Goal: Task Accomplishment & Management: Manage account settings

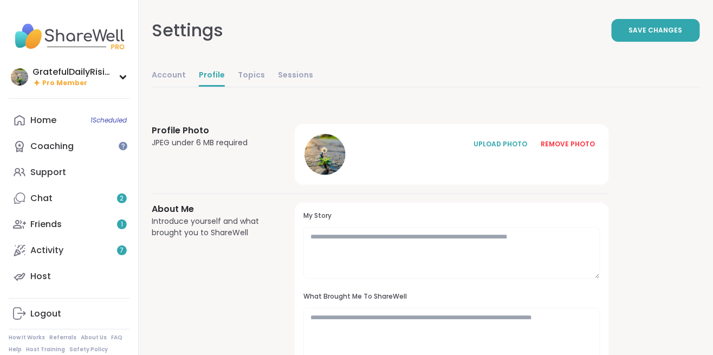
click at [498, 141] on div "UPLOAD PHOTO" at bounding box center [500, 144] width 54 height 10
click at [332, 151] on div at bounding box center [324, 154] width 41 height 41
click at [330, 152] on div at bounding box center [324, 154] width 41 height 41
click at [323, 152] on icon at bounding box center [325, 154] width 10 height 10
click at [320, 157] on icon at bounding box center [325, 154] width 10 height 10
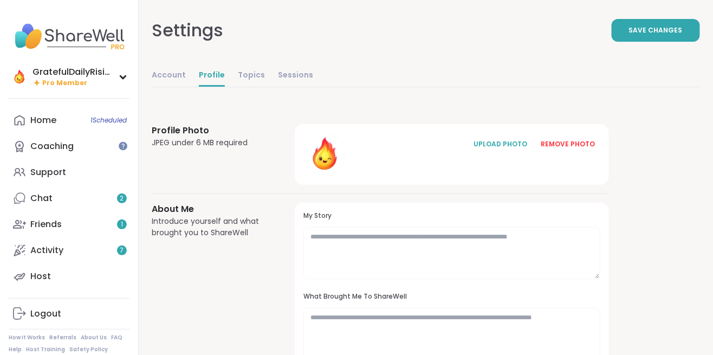
click at [564, 139] on div "REMOVE PHOTO" at bounding box center [567, 144] width 54 height 10
click at [322, 156] on icon at bounding box center [325, 154] width 10 height 10
click at [566, 143] on div "REMOVE PHOTO" at bounding box center [567, 144] width 54 height 10
click at [325, 149] on icon at bounding box center [325, 154] width 10 height 10
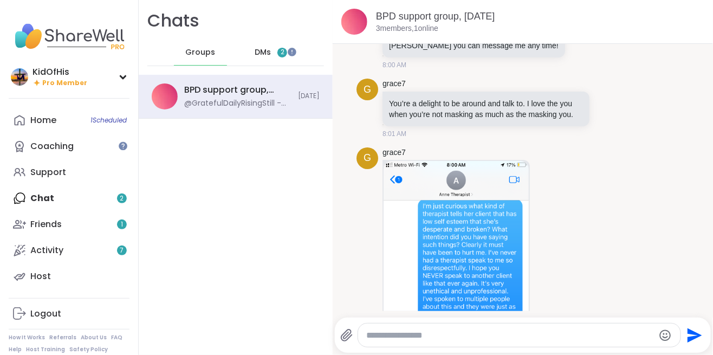
click at [393, 137] on div "g grace7 You’re a delight to be around and talk to. I love the you when you’re …" at bounding box center [522, 108] width 332 height 69
click at [368, 154] on span "g" at bounding box center [367, 158] width 8 height 15
click at [397, 148] on link "grace7" at bounding box center [393, 152] width 23 height 11
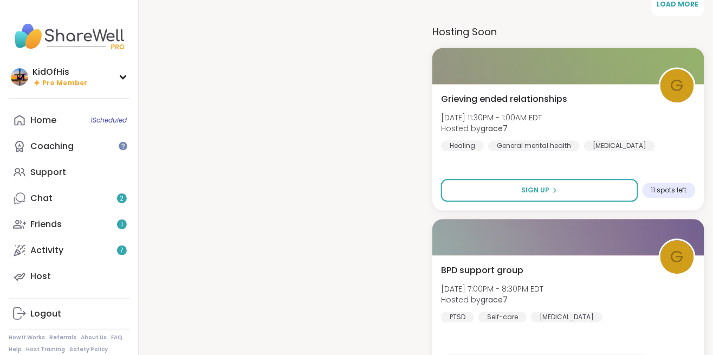
scroll to position [700, 0]
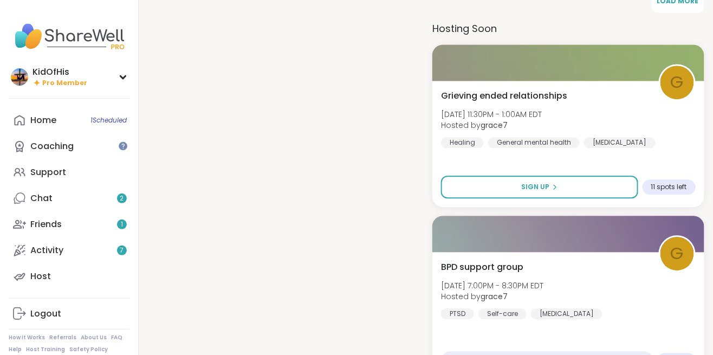
click at [655, 305] on div "BPD support group Fri, Sep 19 | 7:00PM - 8:30PM EDT Hosted by grace7 PTSD Self-…" at bounding box center [568, 289] width 255 height 58
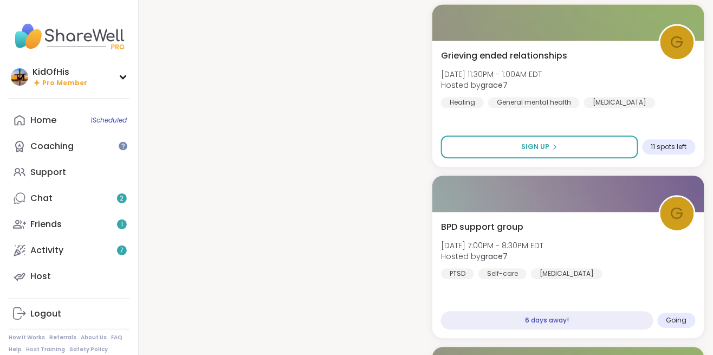
scroll to position [752, 0]
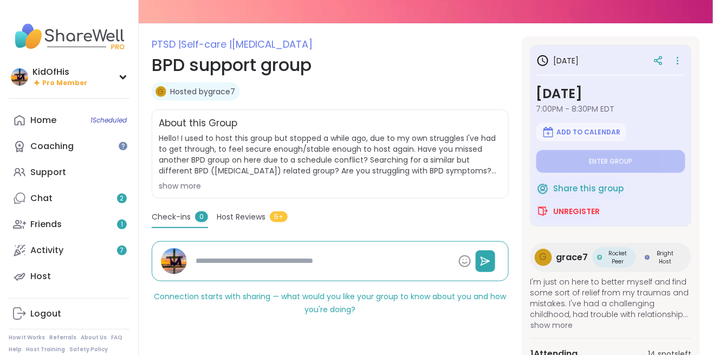
click at [579, 133] on span "Add to Calendar" at bounding box center [589, 132] width 64 height 9
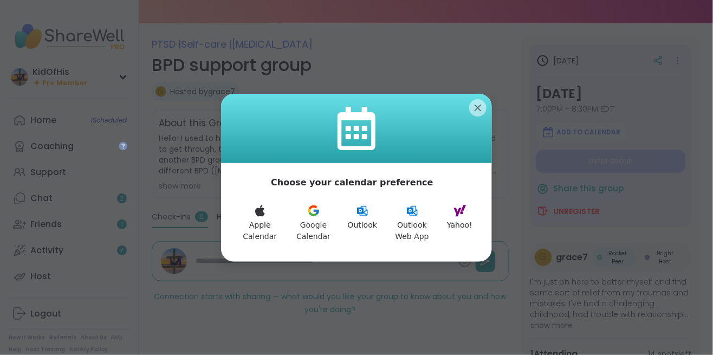
click at [258, 215] on icon at bounding box center [260, 210] width 10 height 11
click at [311, 215] on icon at bounding box center [313, 210] width 13 height 13
type textarea "*"
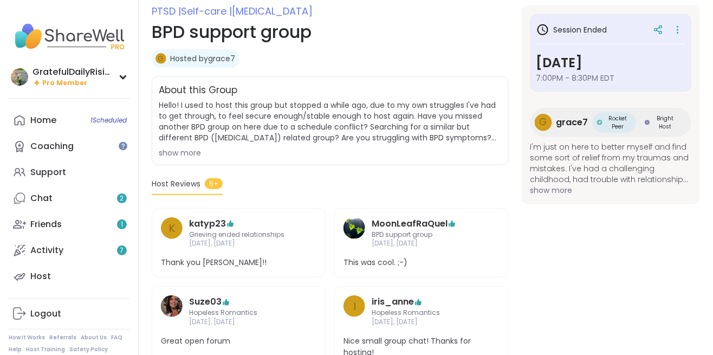
click at [55, 116] on div "Home 1 Scheduled" at bounding box center [43, 120] width 26 height 12
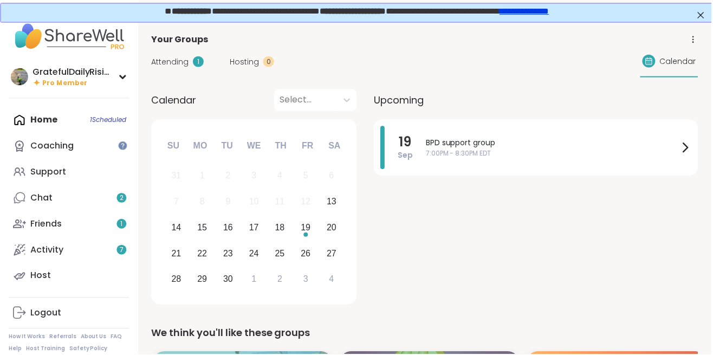
click at [65, 75] on div "GratefulDailyRisingStill" at bounding box center [72, 72] width 81 height 12
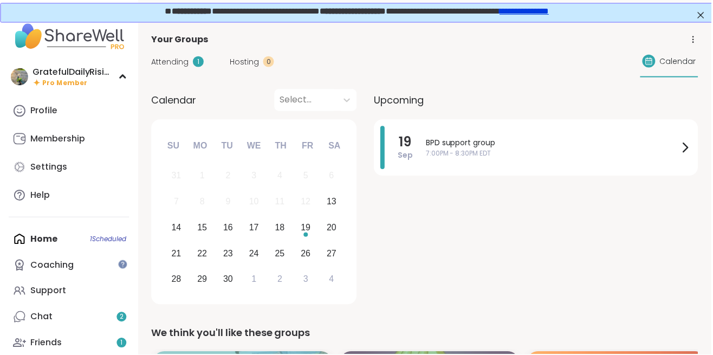
click at [19, 66] on div "GratefulDailyRisingStill Pro Member" at bounding box center [69, 76] width 121 height 25
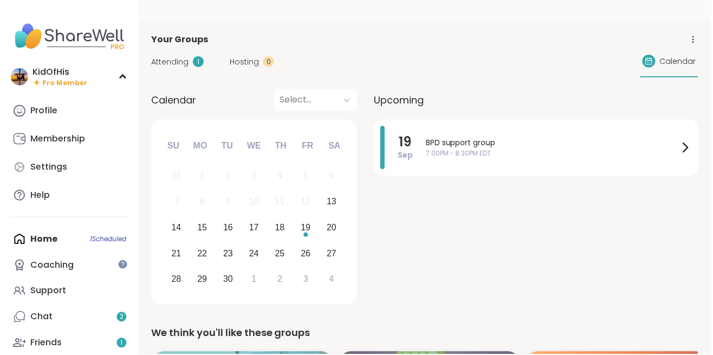
click at [18, 83] on img at bounding box center [19, 76] width 17 height 17
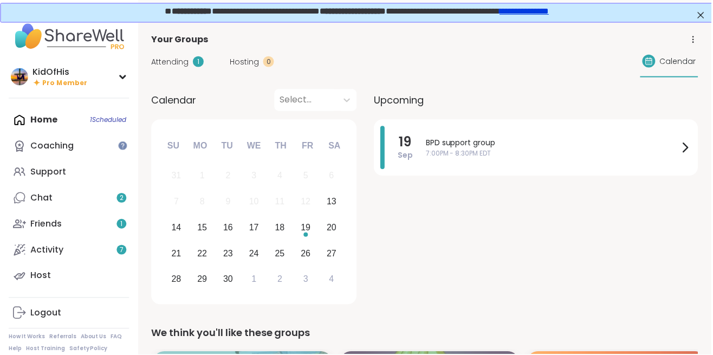
click at [38, 204] on div "Chat 2" at bounding box center [41, 198] width 22 height 12
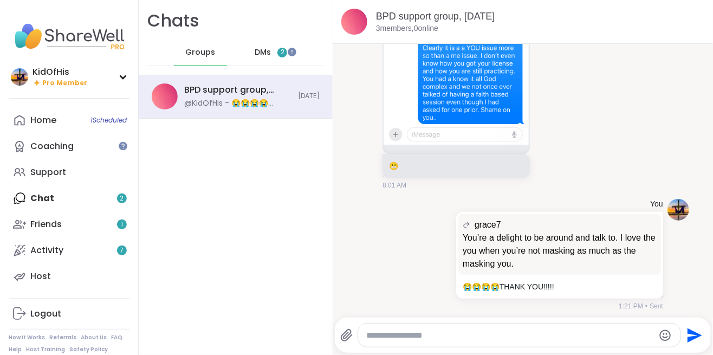
click at [24, 76] on img at bounding box center [19, 76] width 17 height 17
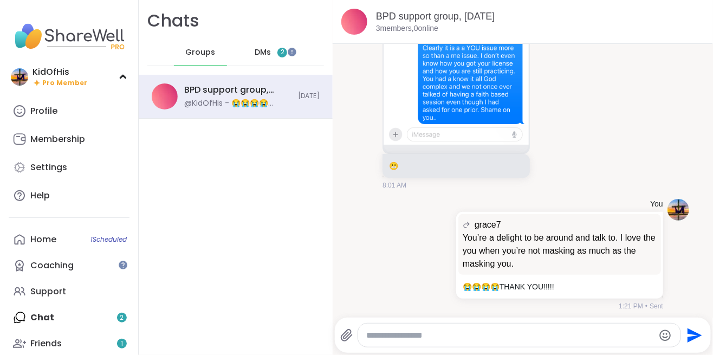
click at [50, 79] on span "Pro Member" at bounding box center [64, 83] width 45 height 9
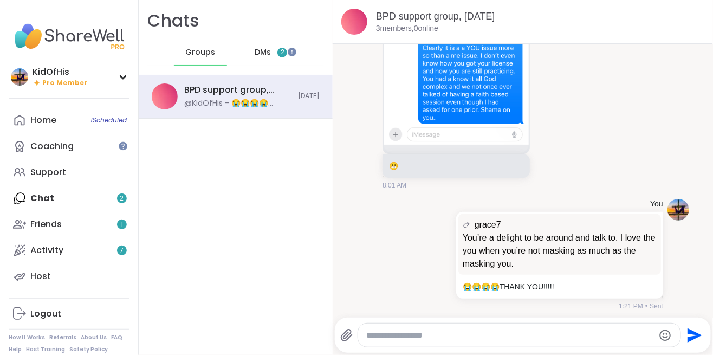
click at [29, 76] on div "KidOfHis Pro Member" at bounding box center [69, 76] width 121 height 25
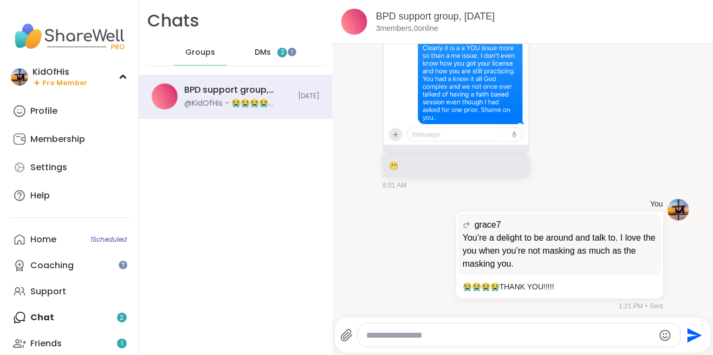
click at [30, 109] on div "Profile" at bounding box center [43, 111] width 27 height 12
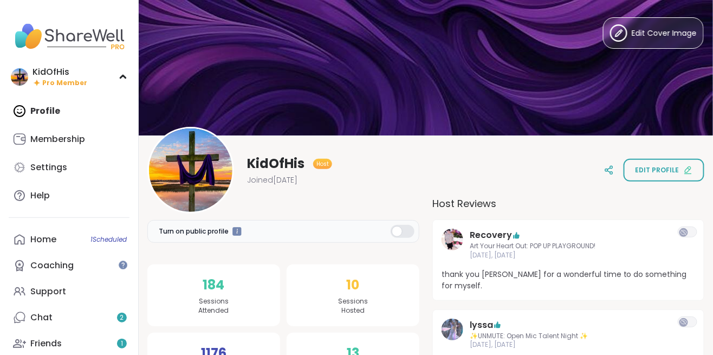
click at [669, 169] on span "Edit profile" at bounding box center [657, 170] width 44 height 10
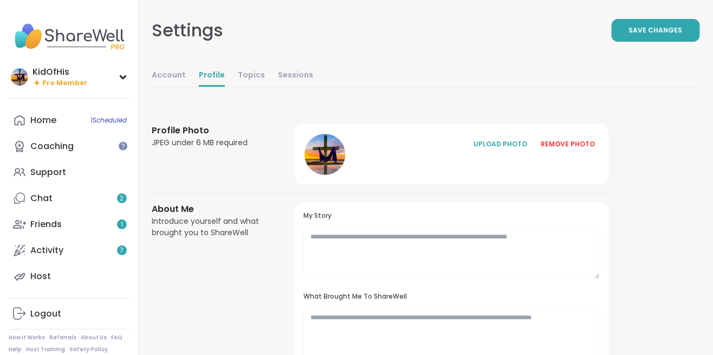
click at [165, 71] on link "Account" at bounding box center [169, 76] width 34 height 22
select select "**"
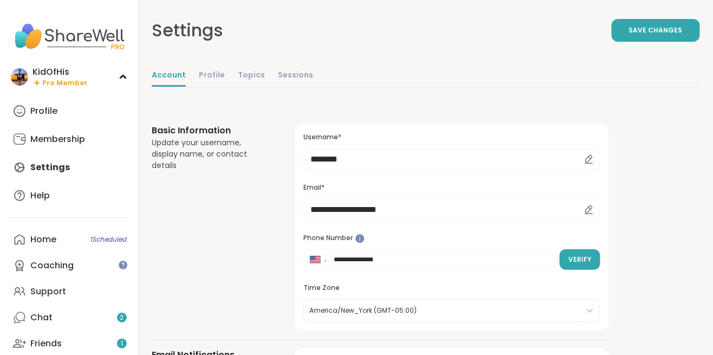
click at [596, 158] on div at bounding box center [588, 159] width 23 height 22
click at [580, 163] on div at bounding box center [588, 159] width 23 height 22
click at [581, 163] on div at bounding box center [588, 159] width 23 height 22
click at [588, 161] on icon at bounding box center [589, 159] width 10 height 10
click at [588, 162] on icon at bounding box center [589, 159] width 10 height 10
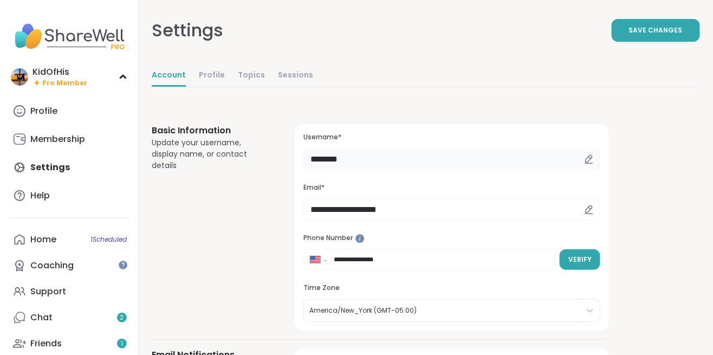
click at [384, 158] on input "********" at bounding box center [451, 159] width 297 height 22
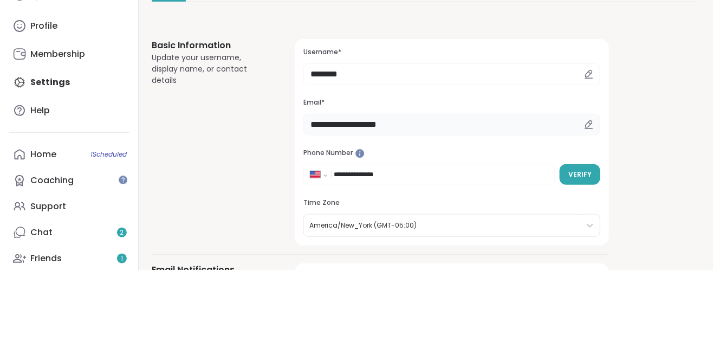
click at [362, 211] on input "**********" at bounding box center [451, 210] width 297 height 22
click at [331, 156] on input "********" at bounding box center [451, 159] width 297 height 22
click at [332, 161] on input "********" at bounding box center [451, 159] width 297 height 22
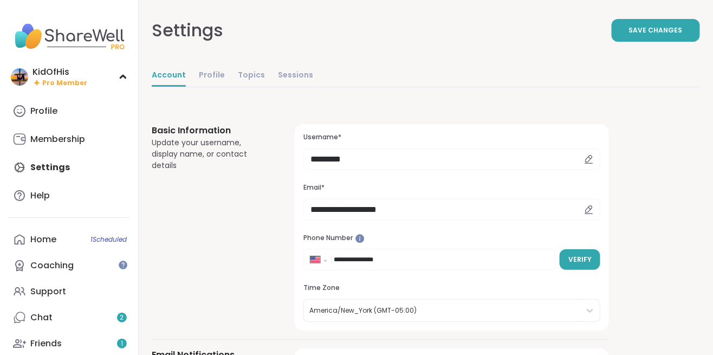
click at [649, 31] on span "Save Changes" at bounding box center [656, 30] width 54 height 10
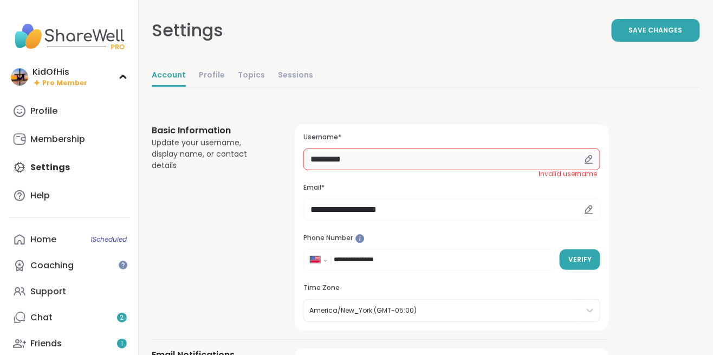
click at [386, 154] on input "*********" at bounding box center [451, 159] width 297 height 22
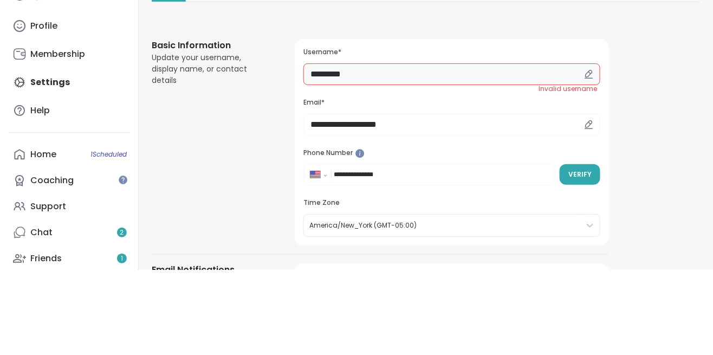
click at [324, 158] on input "*********" at bounding box center [451, 159] width 297 height 22
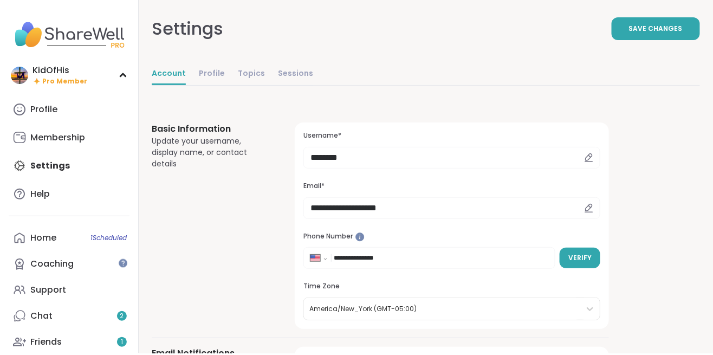
click at [650, 31] on span "Save Changes" at bounding box center [656, 30] width 54 height 10
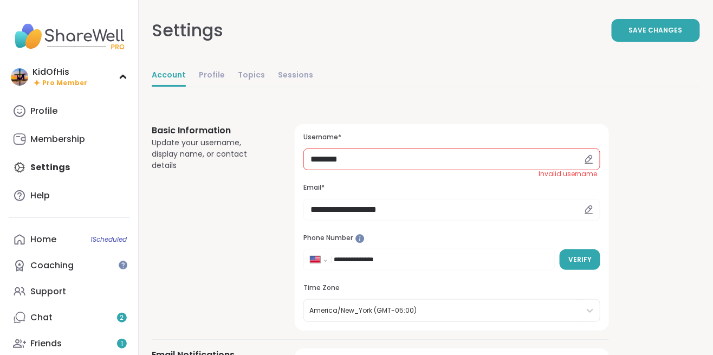
click at [594, 156] on div at bounding box center [588, 159] width 23 height 22
click at [584, 159] on icon at bounding box center [589, 159] width 10 height 10
click at [581, 160] on div at bounding box center [588, 159] width 23 height 22
click at [421, 161] on input "********" at bounding box center [451, 159] width 297 height 22
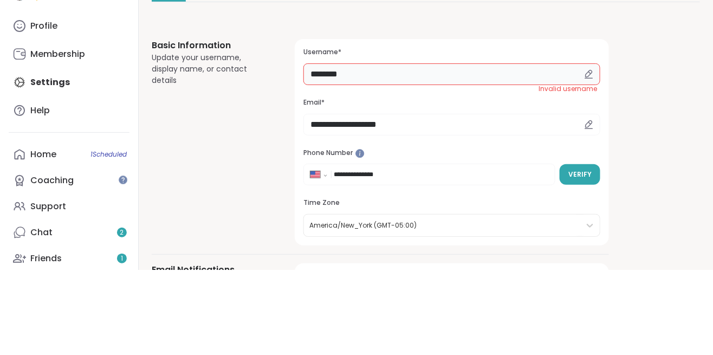
click at [332, 154] on input "********" at bounding box center [451, 159] width 297 height 22
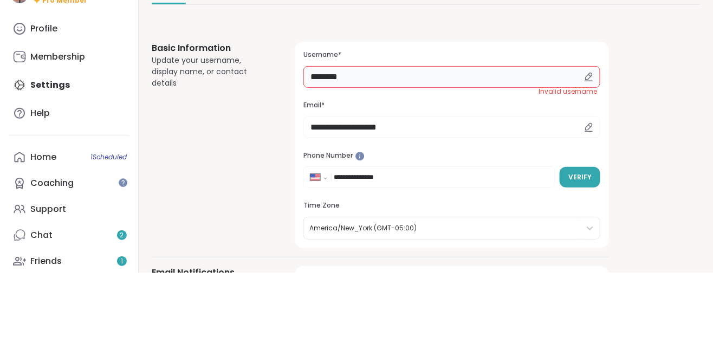
click at [558, 167] on input "********" at bounding box center [451, 159] width 297 height 22
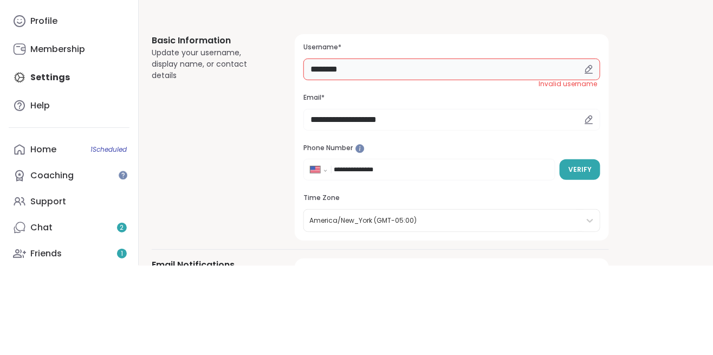
click at [368, 163] on input "********" at bounding box center [451, 159] width 297 height 22
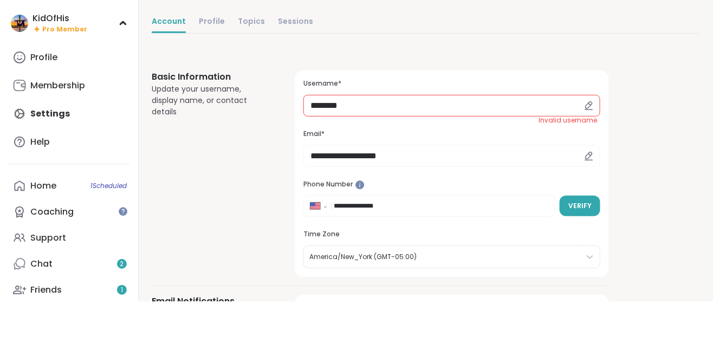
click at [588, 164] on div at bounding box center [588, 159] width 23 height 22
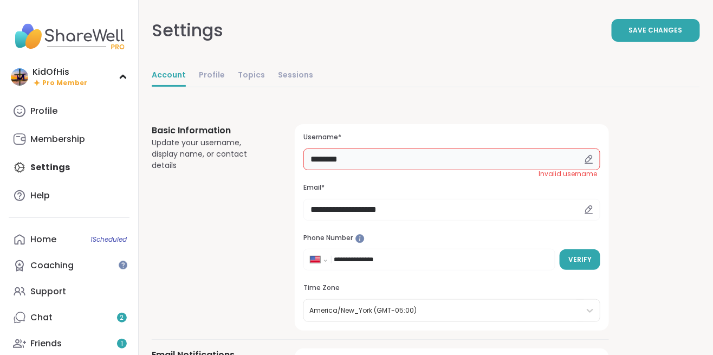
click at [576, 158] on input "********" at bounding box center [451, 159] width 297 height 22
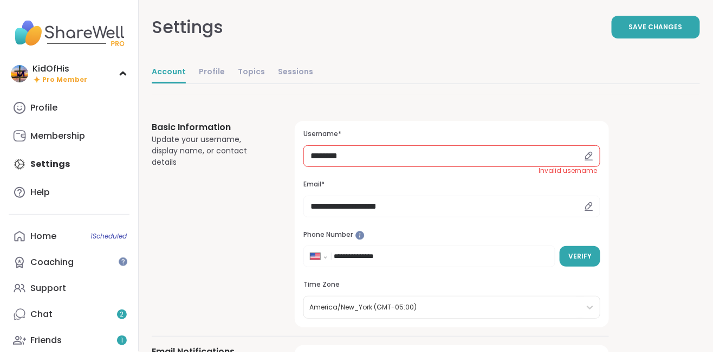
click at [640, 30] on span "Save Changes" at bounding box center [656, 30] width 54 height 10
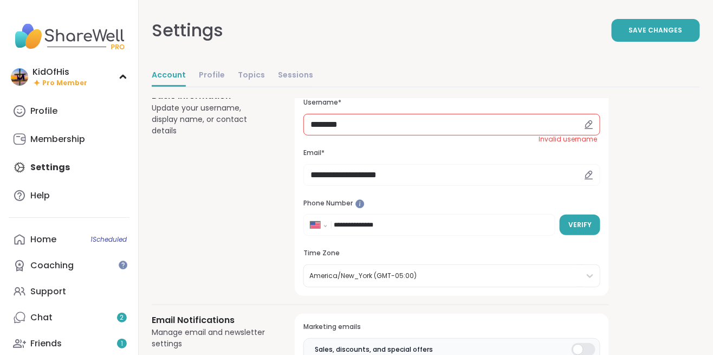
scroll to position [40, 0]
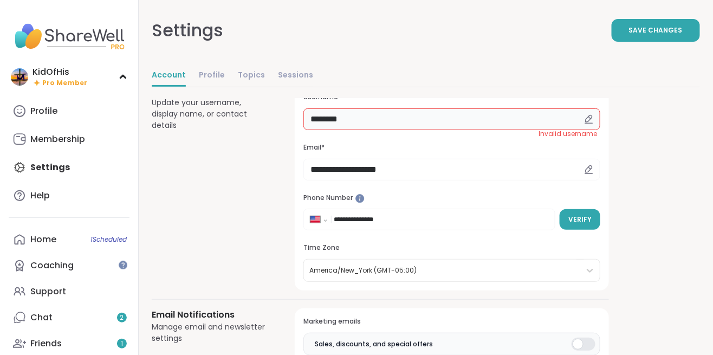
click at [317, 119] on input "********" at bounding box center [451, 119] width 297 height 22
click at [330, 118] on input "********" at bounding box center [451, 119] width 297 height 22
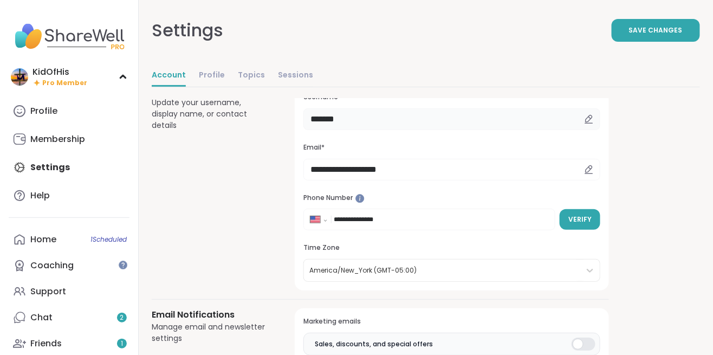
click at [319, 120] on input "*******" at bounding box center [451, 119] width 297 height 22
click at [325, 121] on input "*******" at bounding box center [451, 119] width 297 height 22
click at [340, 116] on input "********" at bounding box center [451, 119] width 297 height 22
click at [334, 114] on input "********" at bounding box center [451, 119] width 297 height 22
click at [323, 124] on input "********" at bounding box center [451, 119] width 297 height 22
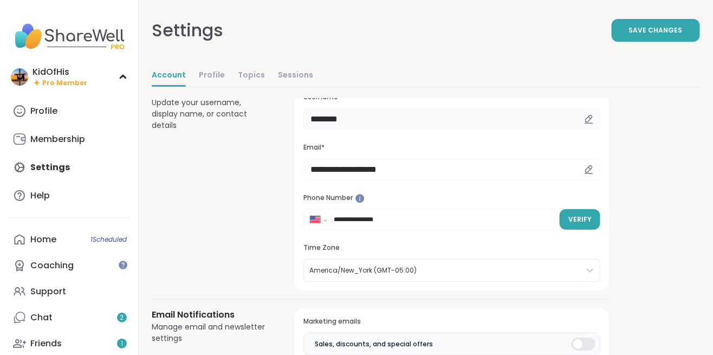
click at [339, 120] on input "********" at bounding box center [451, 119] width 297 height 22
click at [645, 34] on span "Save Changes" at bounding box center [656, 30] width 54 height 10
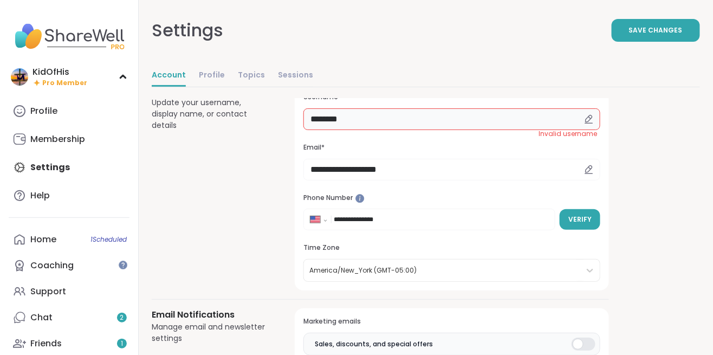
click at [421, 122] on input "********" at bounding box center [451, 119] width 297 height 22
click at [323, 116] on input "********" at bounding box center [451, 119] width 297 height 22
click at [326, 122] on input "********" at bounding box center [451, 119] width 297 height 22
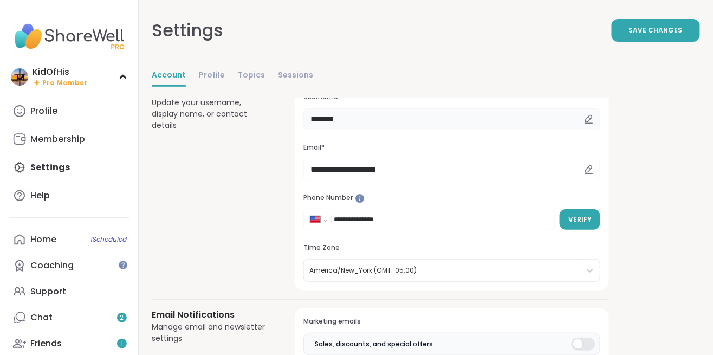
click at [439, 116] on input "*******" at bounding box center [451, 119] width 297 height 22
click at [659, 30] on span "Save Changes" at bounding box center [656, 30] width 54 height 10
click at [582, 122] on div at bounding box center [588, 119] width 23 height 22
click at [588, 123] on icon at bounding box center [589, 123] width 8 height 0
click at [589, 116] on icon at bounding box center [590, 117] width 2 height 2
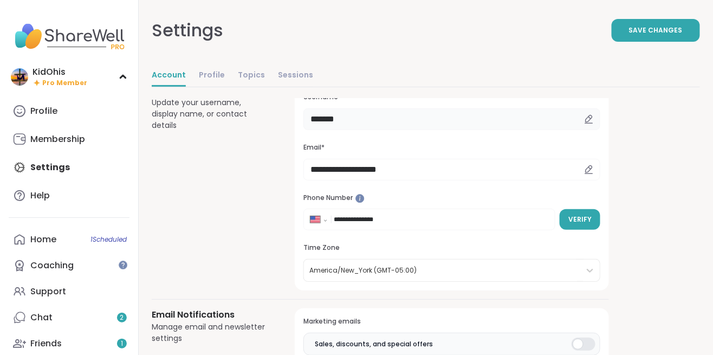
click at [327, 119] on input "*******" at bounding box center [451, 119] width 297 height 22
click at [336, 116] on input "********" at bounding box center [451, 119] width 297 height 22
type input "********"
click at [656, 30] on span "Save Changes" at bounding box center [656, 30] width 54 height 10
click at [25, 78] on img at bounding box center [19, 76] width 17 height 17
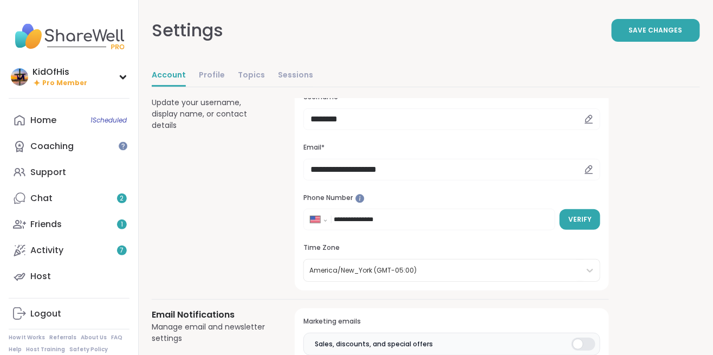
click at [104, 76] on div "KidOfHis Pro Member" at bounding box center [69, 76] width 121 height 25
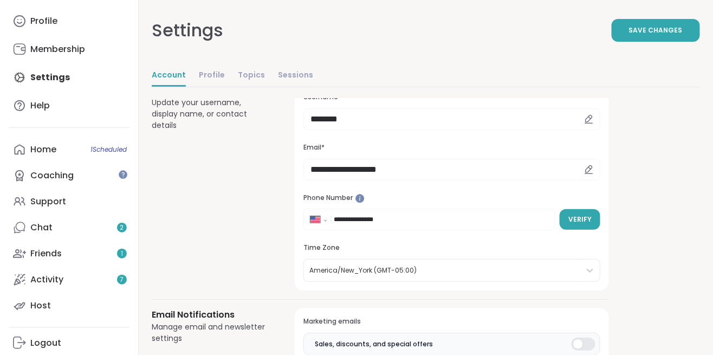
scroll to position [0, 0]
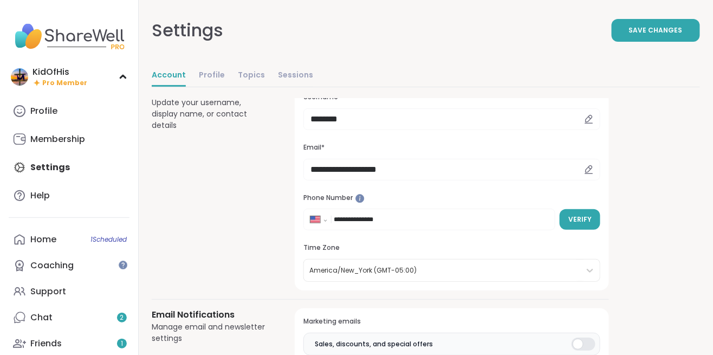
click at [18, 67] on div "KidOfHis Pro Member" at bounding box center [69, 76] width 121 height 25
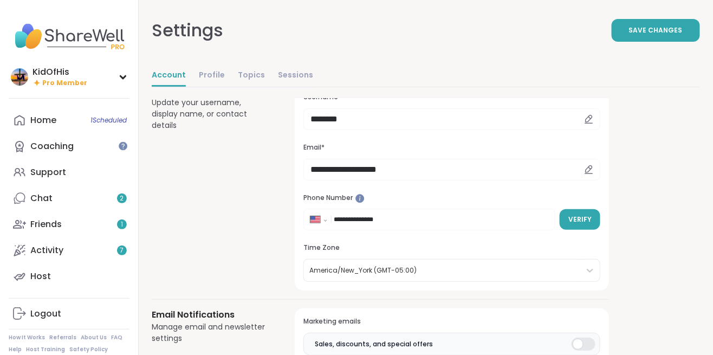
click at [74, 30] on img at bounding box center [69, 36] width 121 height 38
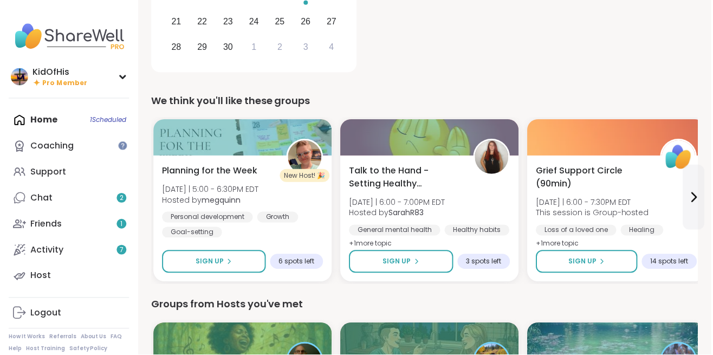
scroll to position [230, 0]
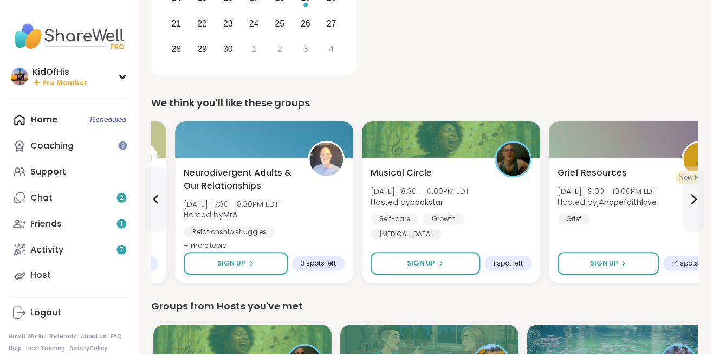
click at [511, 215] on div "Self-care Growth Stress management" at bounding box center [451, 227] width 161 height 26
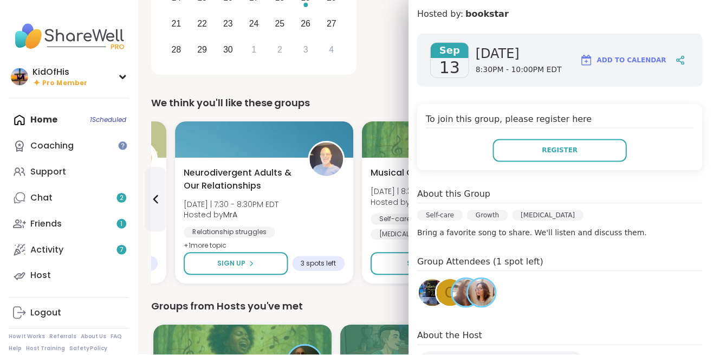
scroll to position [178, 0]
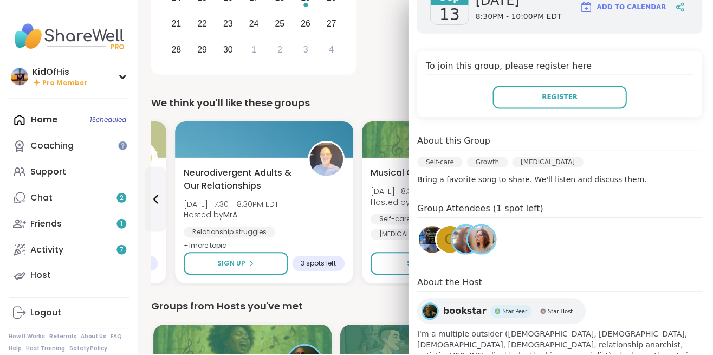
click at [487, 237] on img at bounding box center [482, 239] width 27 height 27
click at [464, 236] on img at bounding box center [466, 239] width 27 height 27
click at [448, 240] on span "O" at bounding box center [451, 240] width 11 height 21
click at [429, 239] on img at bounding box center [433, 239] width 27 height 27
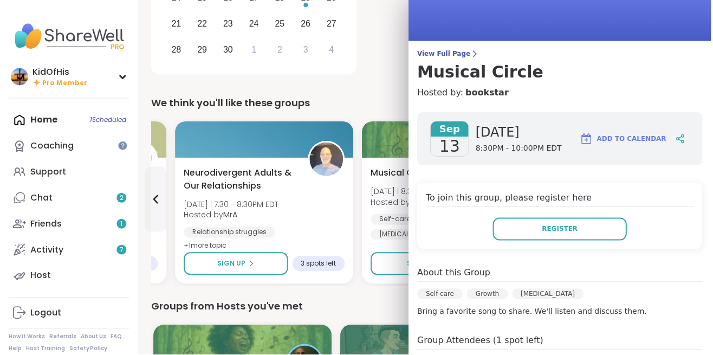
scroll to position [42, 0]
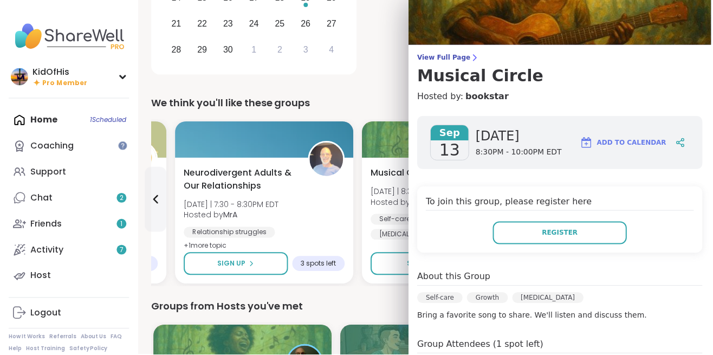
click at [576, 237] on span "Register" at bounding box center [561, 234] width 36 height 10
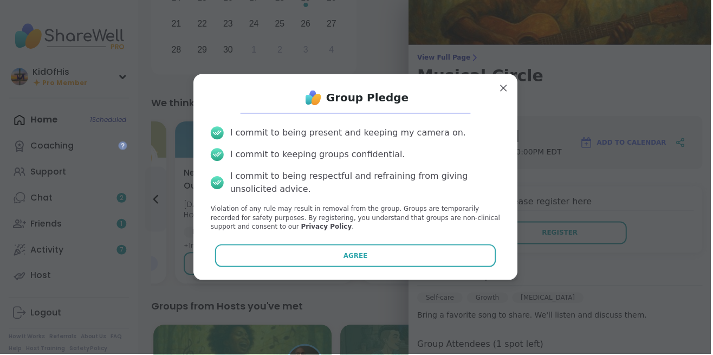
click at [358, 247] on button "Agree" at bounding box center [357, 256] width 282 height 23
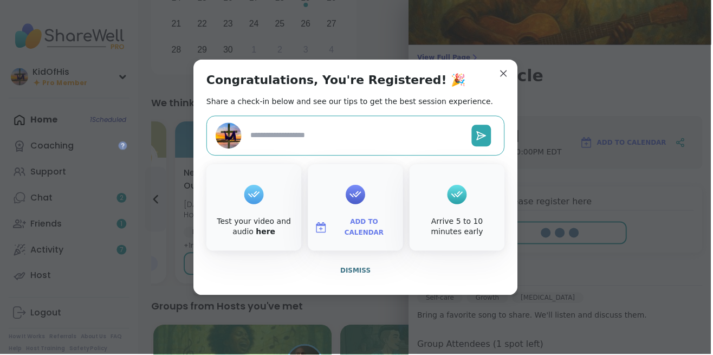
type textarea "*"
click at [366, 207] on div at bounding box center [356, 194] width 19 height 43
click at [355, 191] on icon at bounding box center [356, 194] width 17 height 17
click at [356, 218] on button "Add to Calendar" at bounding box center [356, 228] width 91 height 23
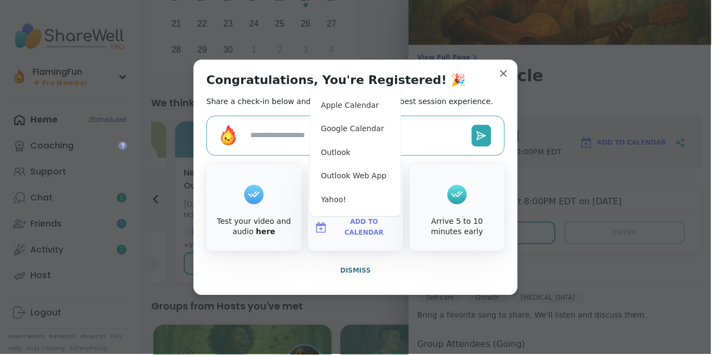
click at [371, 226] on span "Add to Calendar" at bounding box center [364, 227] width 65 height 21
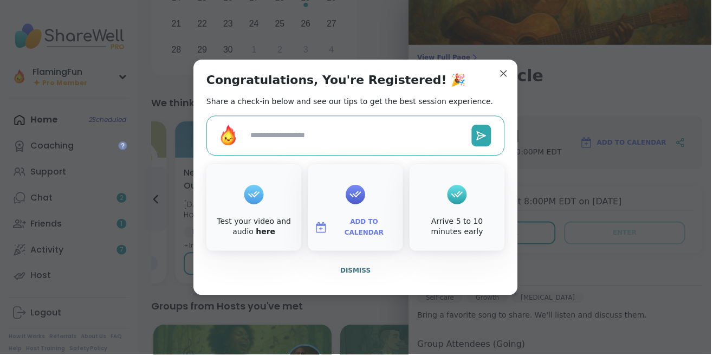
click at [360, 204] on div at bounding box center [356, 194] width 19 height 43
click at [364, 203] on div at bounding box center [356, 194] width 19 height 43
click at [362, 195] on icon at bounding box center [356, 194] width 17 height 17
click at [356, 202] on icon at bounding box center [356, 194] width 17 height 17
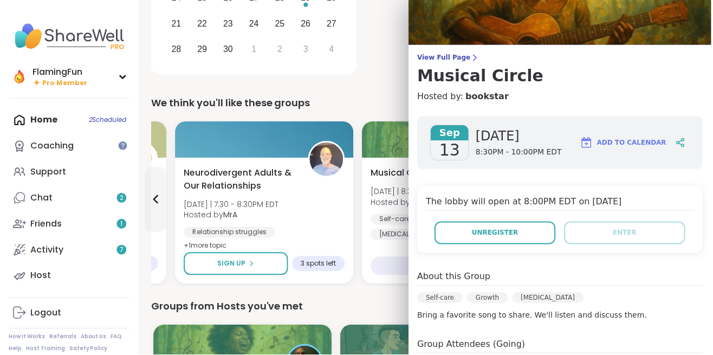
click at [631, 144] on span "Add to Calendar" at bounding box center [632, 143] width 69 height 10
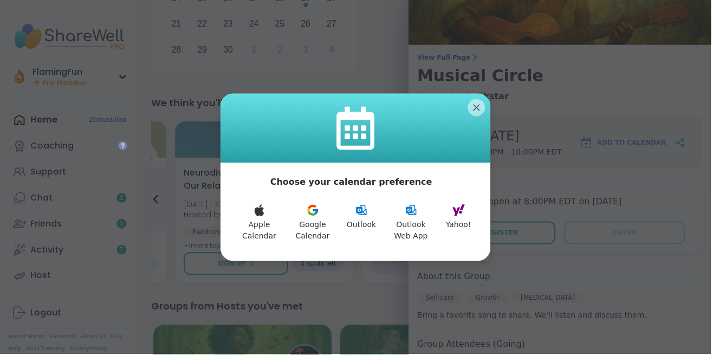
click at [310, 223] on button "Google Calendar" at bounding box center [313, 223] width 55 height 51
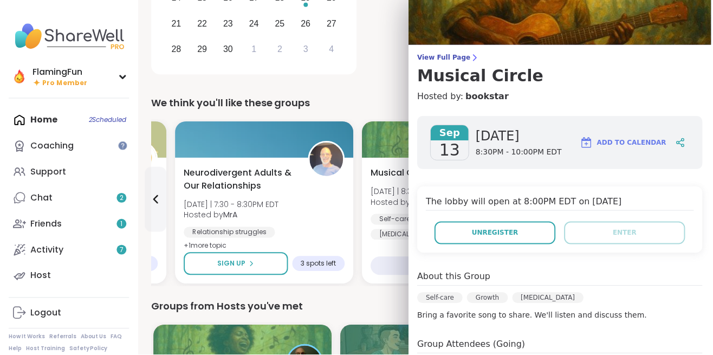
click at [360, 100] on div "We think you'll like these groups" at bounding box center [426, 103] width 548 height 15
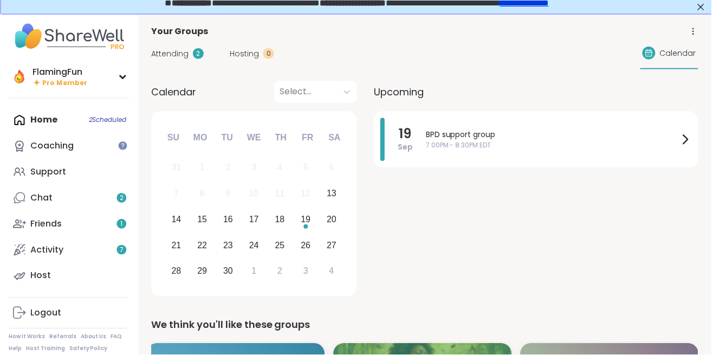
scroll to position [0, 0]
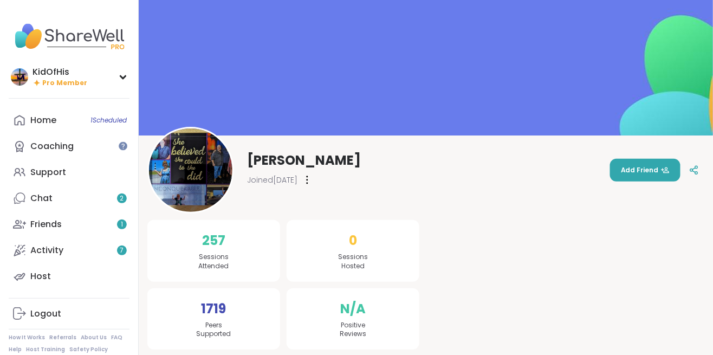
click at [113, 69] on div "KidOfHis Pro Member" at bounding box center [69, 76] width 121 height 25
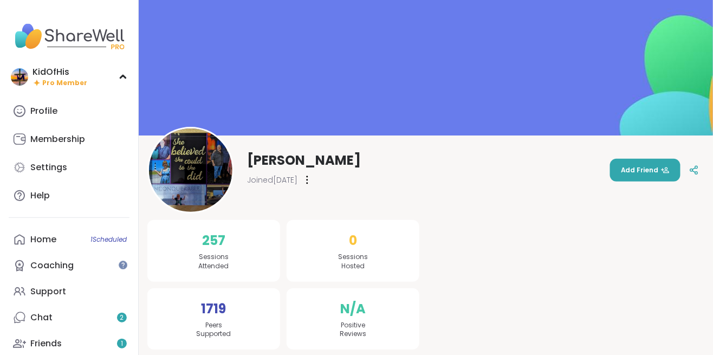
click at [42, 113] on div "Profile" at bounding box center [43, 111] width 27 height 12
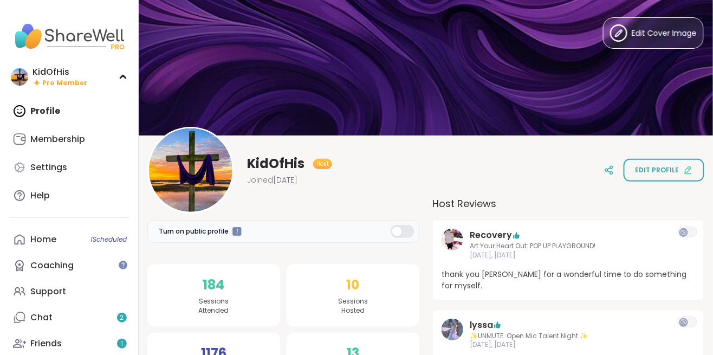
click at [50, 76] on div "KidOfHis" at bounding box center [59, 72] width 55 height 12
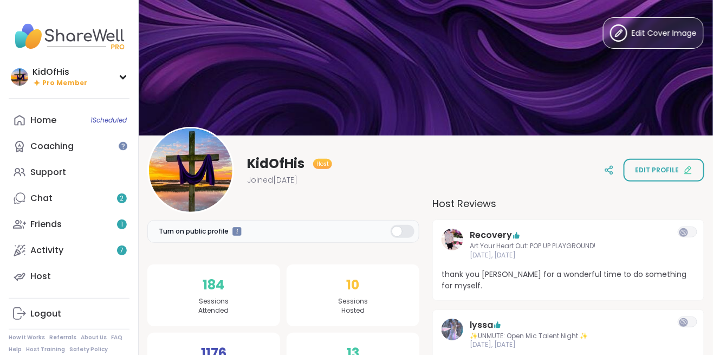
click at [58, 80] on span "Pro Member" at bounding box center [64, 83] width 45 height 9
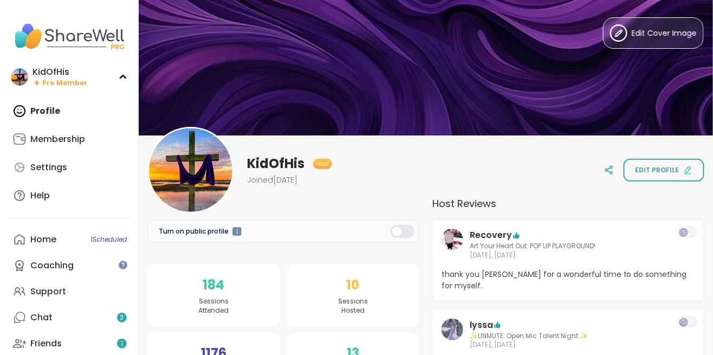
click at [83, 41] on img at bounding box center [69, 36] width 121 height 38
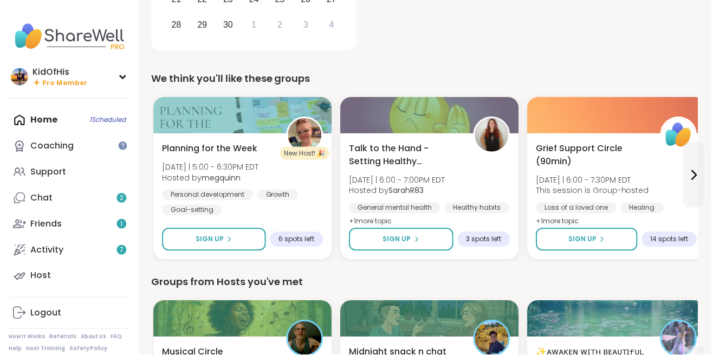
scroll to position [255, 0]
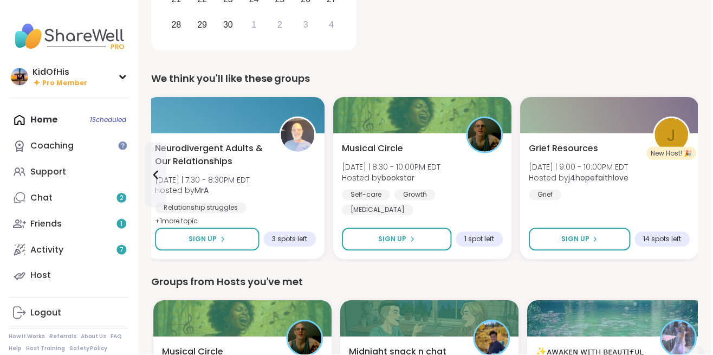
click at [33, 72] on div "KidOfHis" at bounding box center [59, 72] width 55 height 12
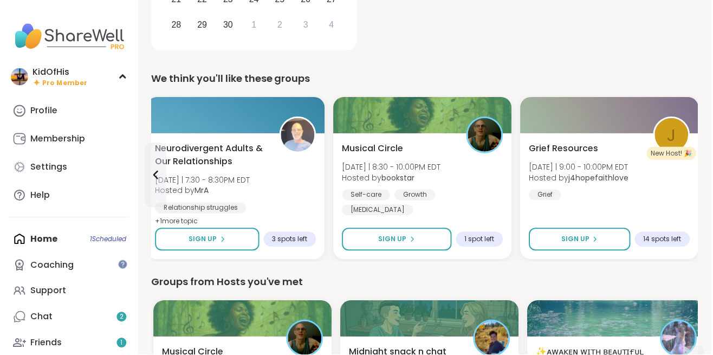
click at [17, 68] on img at bounding box center [19, 76] width 17 height 17
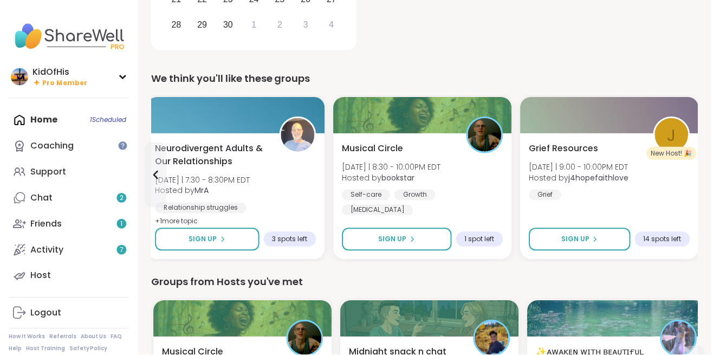
click at [27, 82] on img at bounding box center [19, 76] width 17 height 17
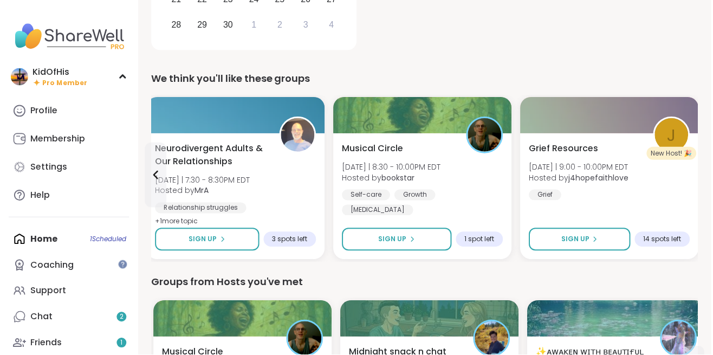
click at [62, 76] on div "KidOfHis" at bounding box center [59, 72] width 55 height 12
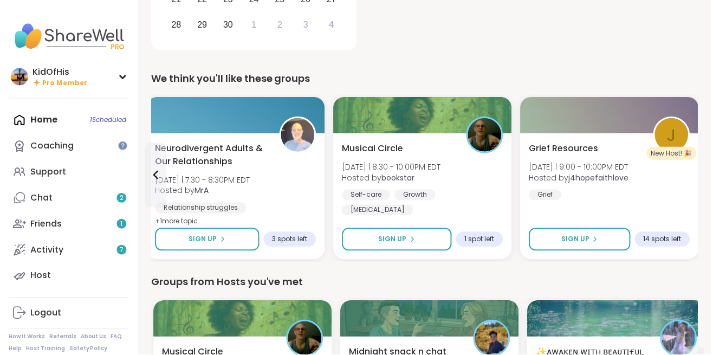
click at [55, 74] on div "KidOfHis" at bounding box center [59, 72] width 55 height 12
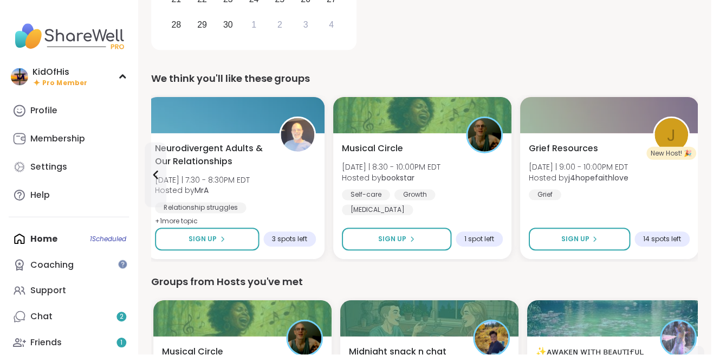
click at [50, 108] on div "Profile" at bounding box center [43, 111] width 27 height 12
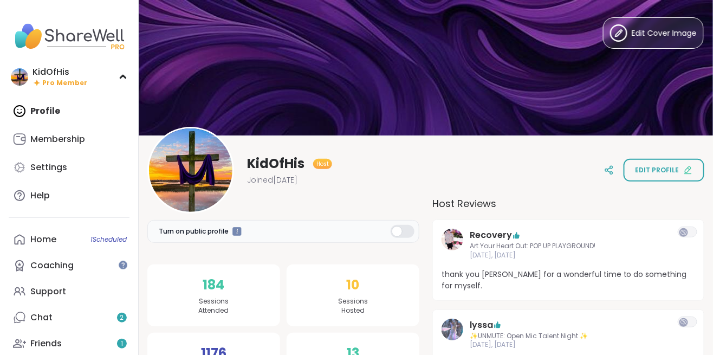
click at [679, 172] on span "Edit profile" at bounding box center [657, 170] width 44 height 10
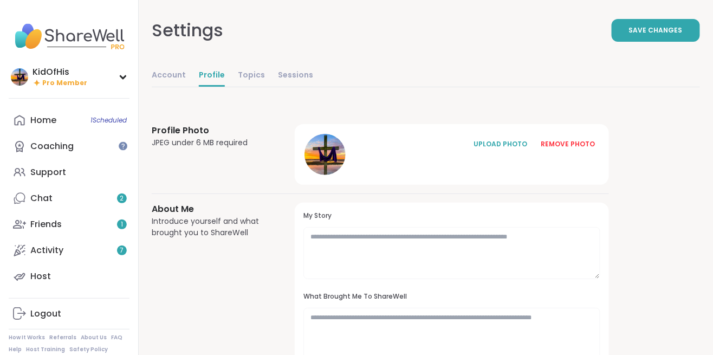
click at [499, 146] on div "UPLOAD PHOTO" at bounding box center [500, 144] width 54 height 10
click at [324, 153] on icon at bounding box center [324, 155] width 7 height 7
click at [321, 152] on icon at bounding box center [325, 154] width 10 height 10
click at [329, 152] on icon at bounding box center [325, 154] width 10 height 10
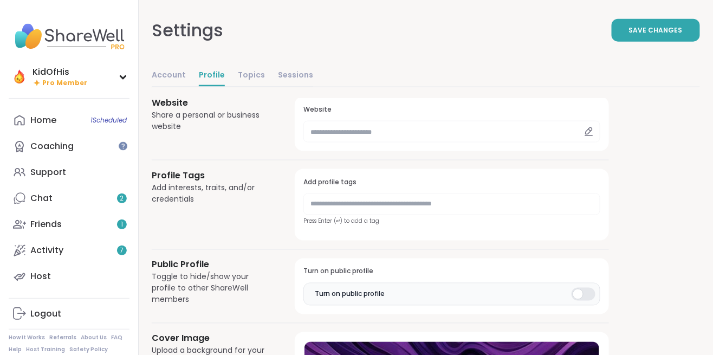
scroll to position [522, 0]
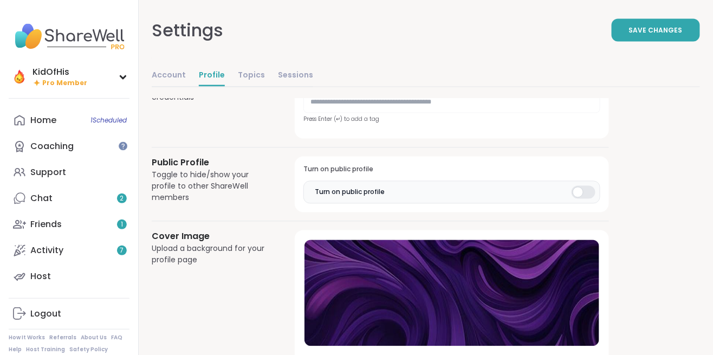
click at [468, 292] on div at bounding box center [451, 293] width 295 height 106
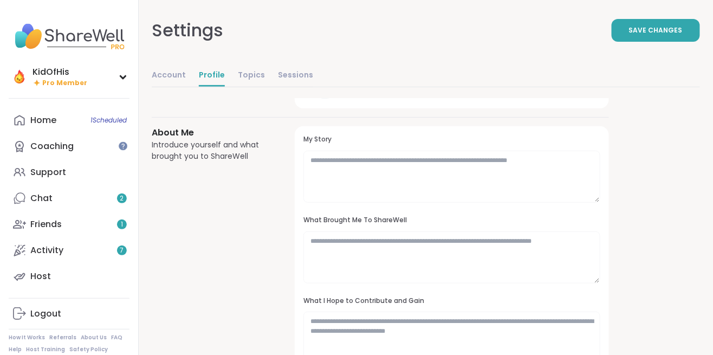
scroll to position [0, 0]
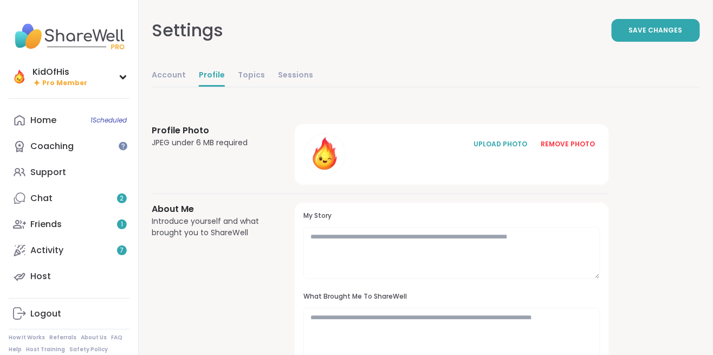
click at [653, 24] on button "Save Changes" at bounding box center [655, 30] width 88 height 23
click at [42, 72] on div "KidOfHis" at bounding box center [59, 72] width 55 height 12
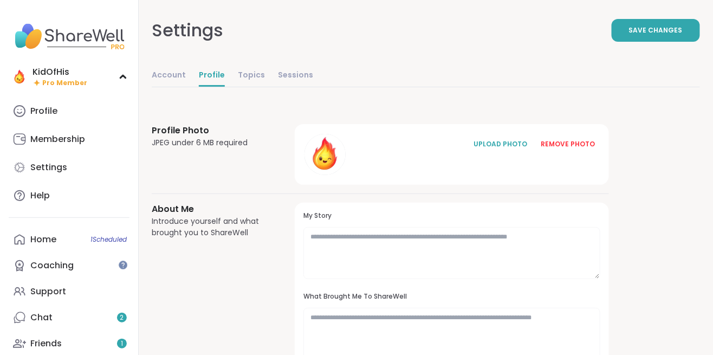
click at [43, 117] on div "Profile" at bounding box center [43, 111] width 27 height 12
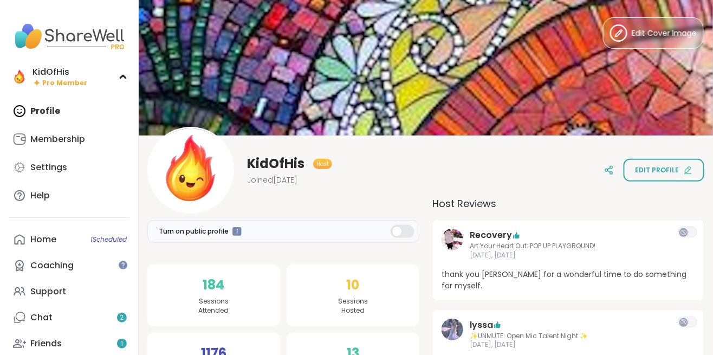
click at [661, 169] on span "Edit profile" at bounding box center [657, 170] width 44 height 10
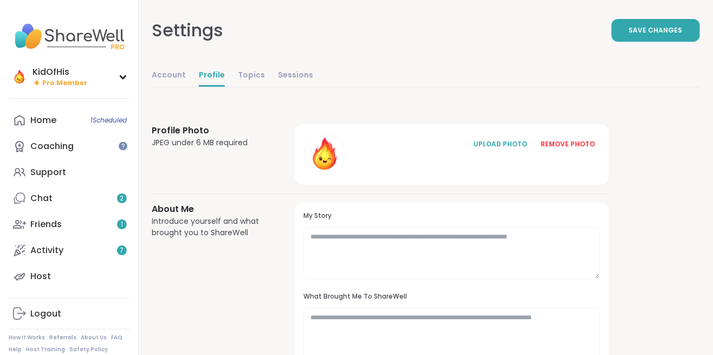
click at [167, 77] on link "Account" at bounding box center [169, 76] width 34 height 22
select select "**"
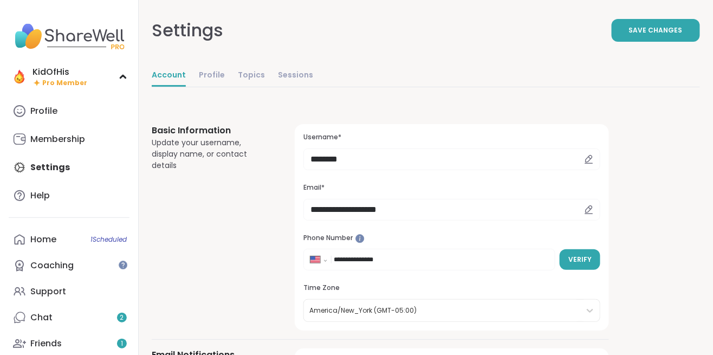
click at [592, 158] on icon at bounding box center [589, 159] width 10 height 10
click at [584, 161] on icon at bounding box center [589, 159] width 10 height 10
click at [423, 165] on input "********" at bounding box center [451, 159] width 297 height 22
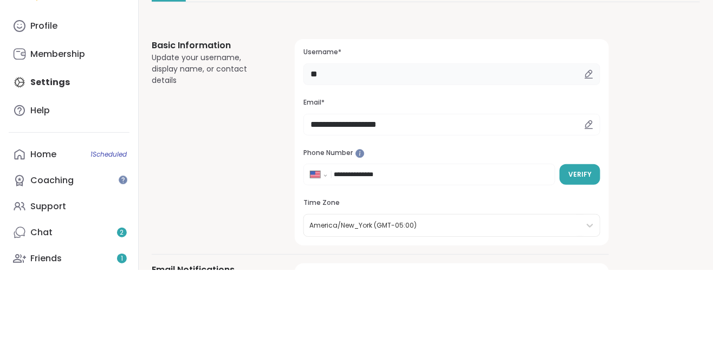
type input "*"
type input "**********"
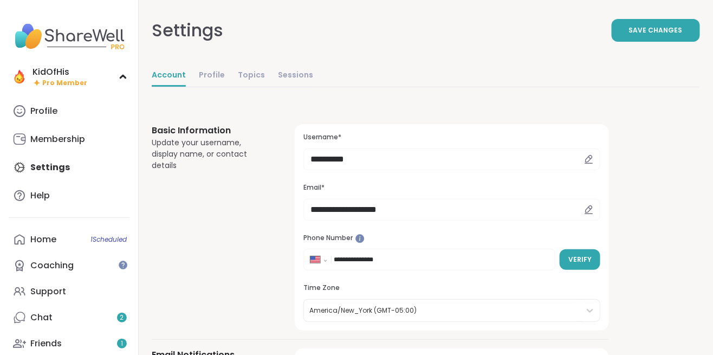
click at [669, 29] on span "Save Changes" at bounding box center [656, 30] width 54 height 10
click at [47, 70] on div "FlamingFun" at bounding box center [59, 72] width 55 height 12
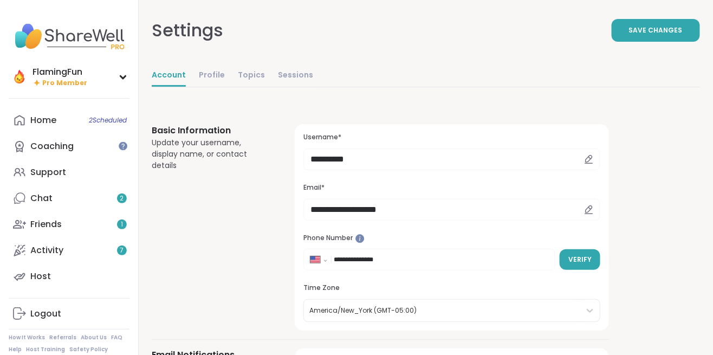
click at [48, 76] on div "FlamingFun" at bounding box center [59, 72] width 55 height 12
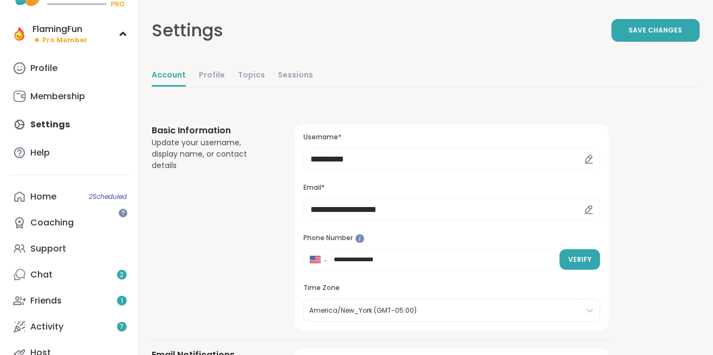
scroll to position [54, 0]
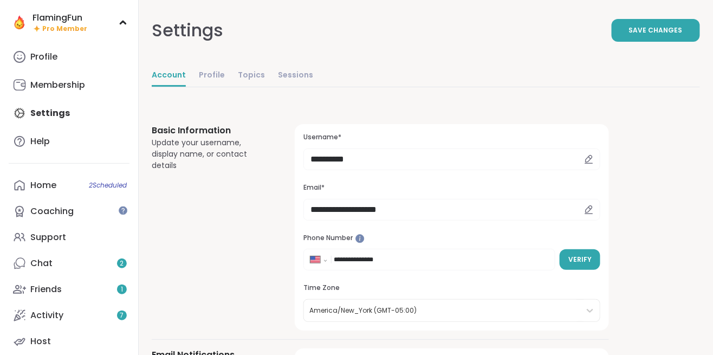
click at [38, 190] on div "Home 2 Scheduled" at bounding box center [43, 185] width 26 height 12
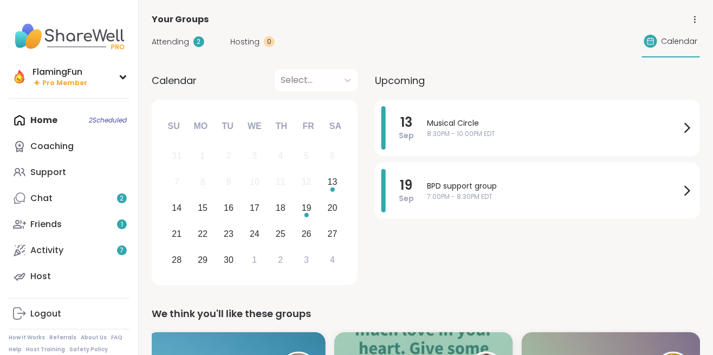
click at [67, 34] on img at bounding box center [69, 36] width 121 height 38
click at [24, 35] on img at bounding box center [69, 36] width 121 height 38
click at [690, 19] on icon at bounding box center [695, 20] width 10 height 10
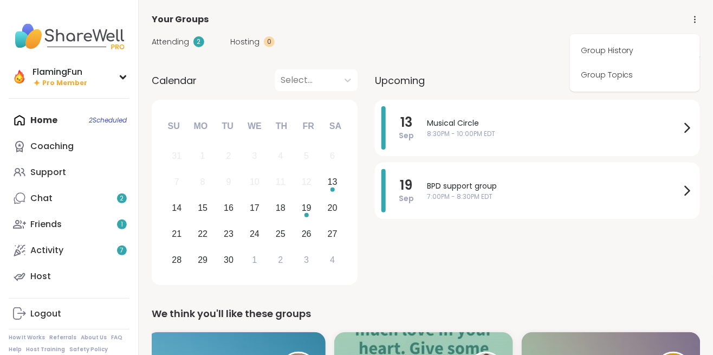
click at [605, 81] on link "Group Topics" at bounding box center [634, 75] width 121 height 24
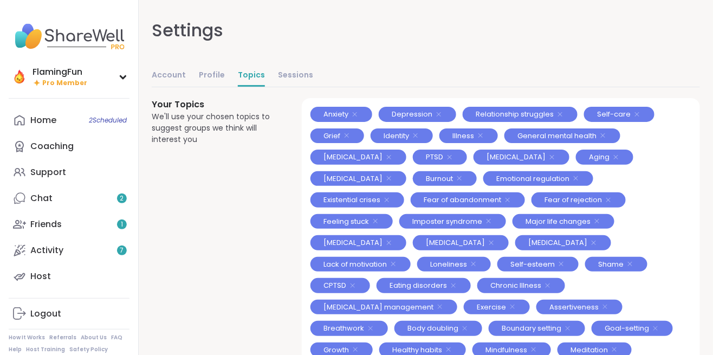
click at [291, 73] on link "Sessions" at bounding box center [295, 76] width 35 height 22
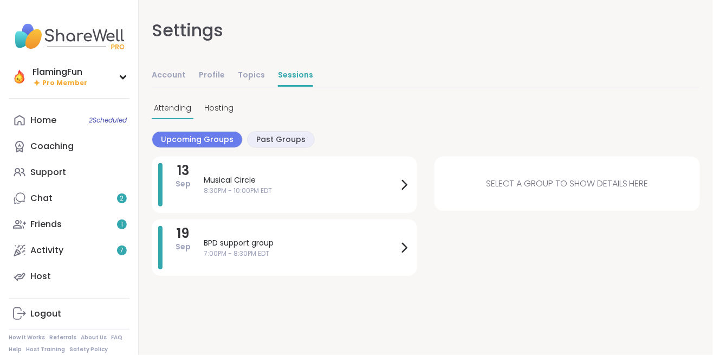
click at [38, 256] on link "Activity 7" at bounding box center [69, 250] width 121 height 26
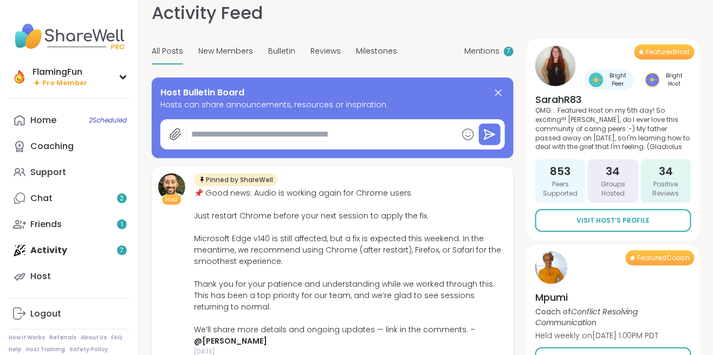
scroll to position [16, 0]
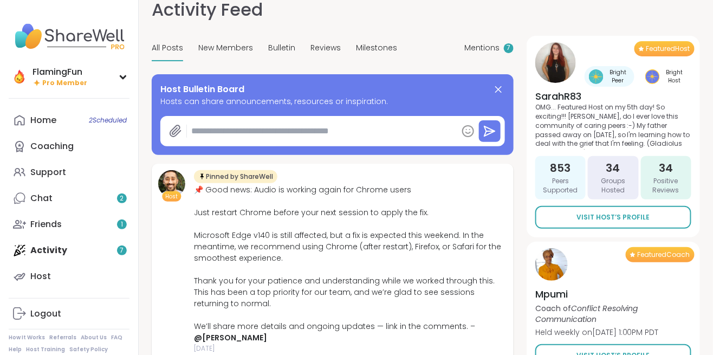
type textarea "*"
click at [356, 50] on span "Milestones" at bounding box center [376, 47] width 41 height 11
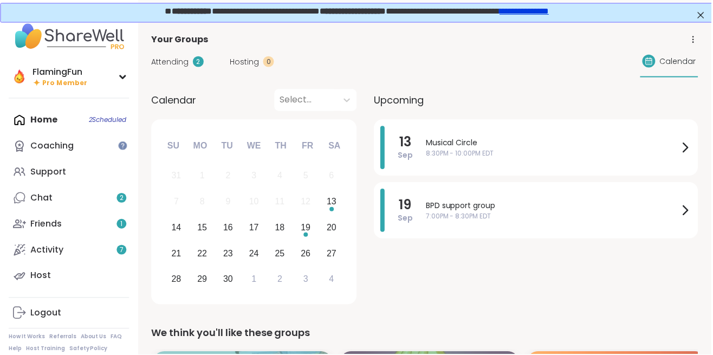
click at [66, 86] on span "Pro Member" at bounding box center [64, 83] width 45 height 9
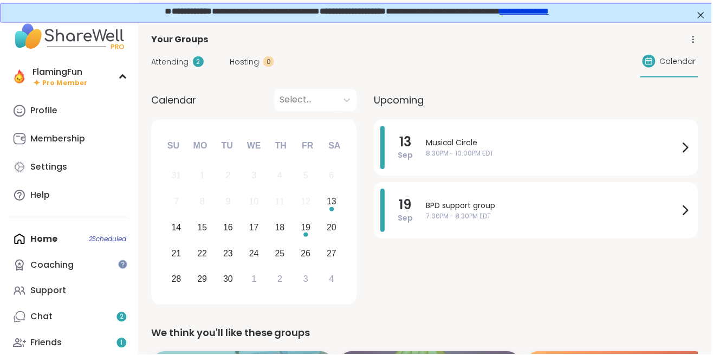
click at [442, 99] on div "Upcoming" at bounding box center [537, 100] width 325 height 22
click at [407, 102] on span "Upcoming" at bounding box center [400, 100] width 50 height 15
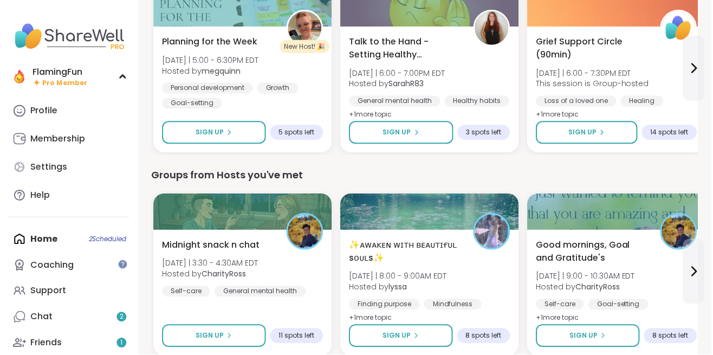
scroll to position [366, 0]
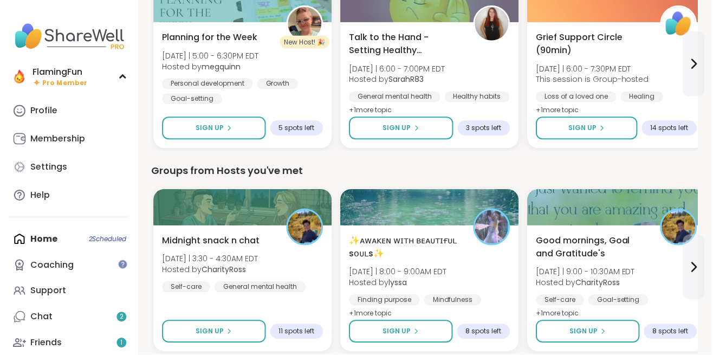
click at [35, 114] on div "Profile" at bounding box center [43, 111] width 27 height 12
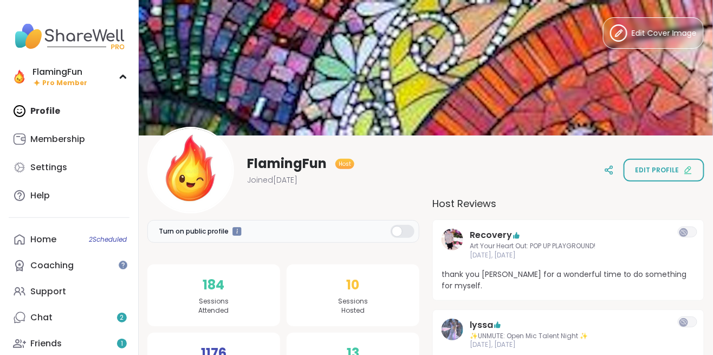
click at [27, 236] on link "Home 2 Scheduled" at bounding box center [69, 239] width 121 height 26
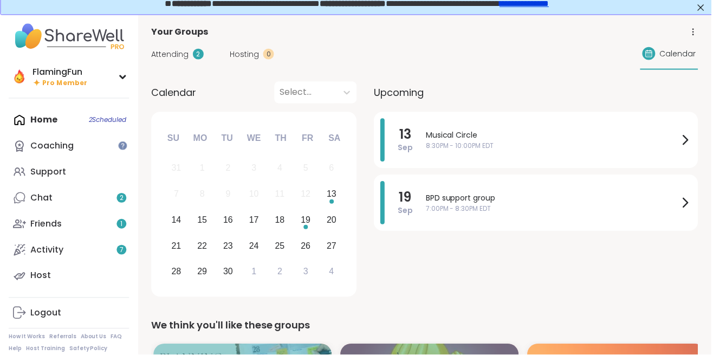
scroll to position [4, 0]
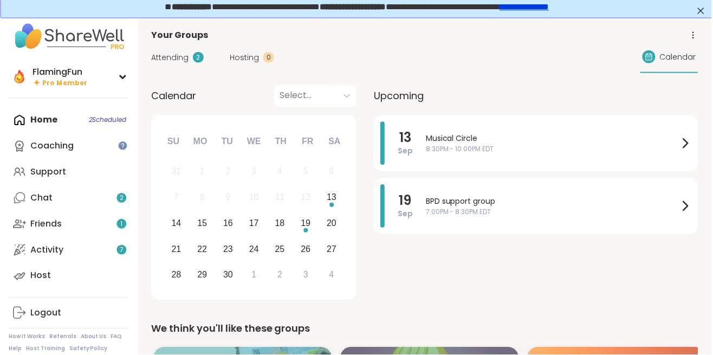
click at [670, 57] on span "Calendar" at bounding box center [679, 56] width 36 height 11
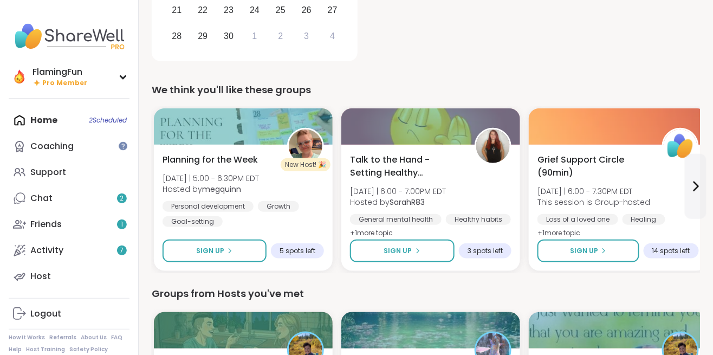
scroll to position [226, 0]
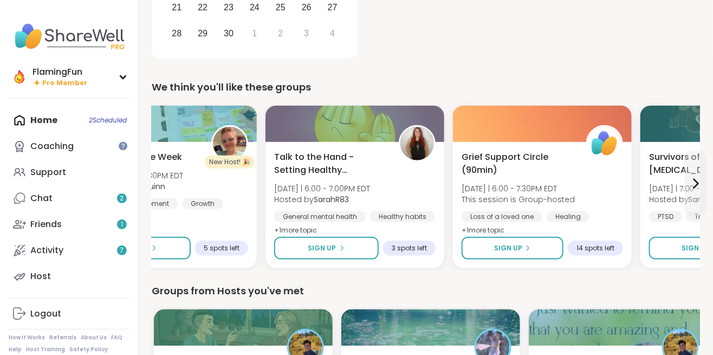
click at [412, 181] on div "Talk to the Hand - Setting Healthy Boundaries Sat 9/13 | 6:00 - 7:00PM EDT Host…" at bounding box center [354, 194] width 161 height 87
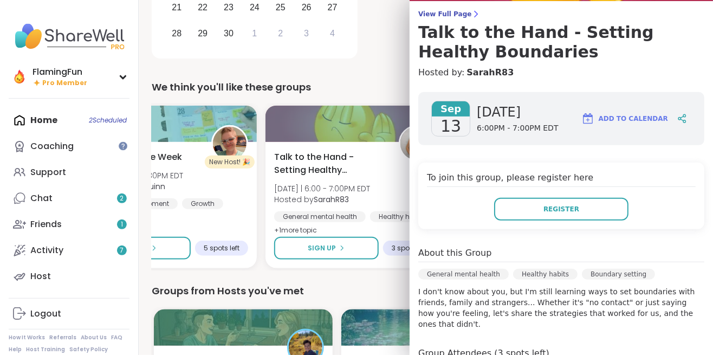
scroll to position [220, 0]
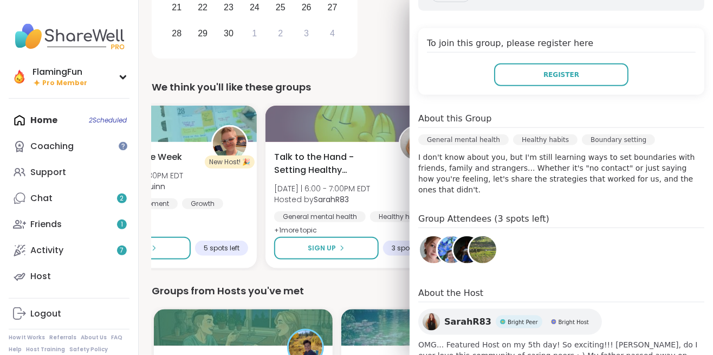
click at [480, 237] on img at bounding box center [482, 249] width 27 height 27
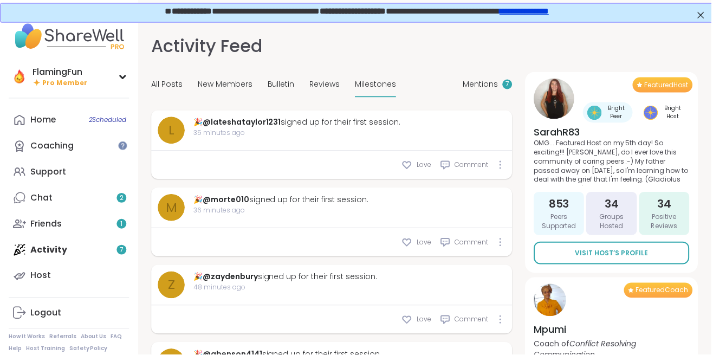
click at [45, 123] on div "Home 2 Scheduled" at bounding box center [43, 120] width 26 height 12
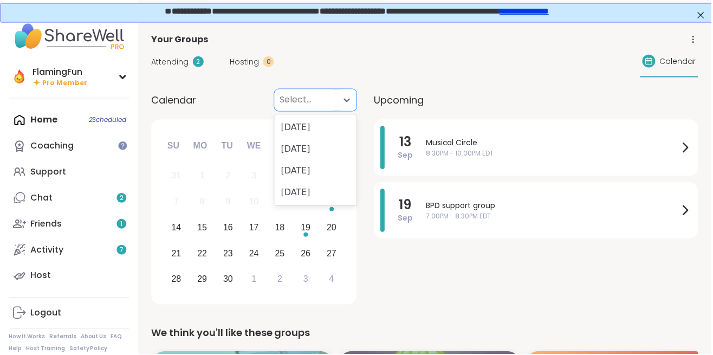
click at [414, 59] on div "Attending 2 Hosting 0 Calendar" at bounding box center [426, 61] width 548 height 31
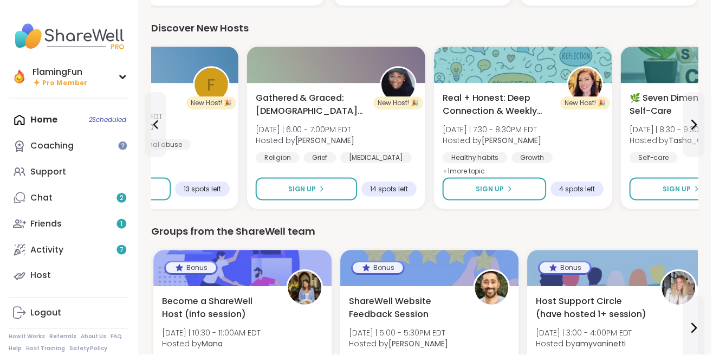
scroll to position [1376, 0]
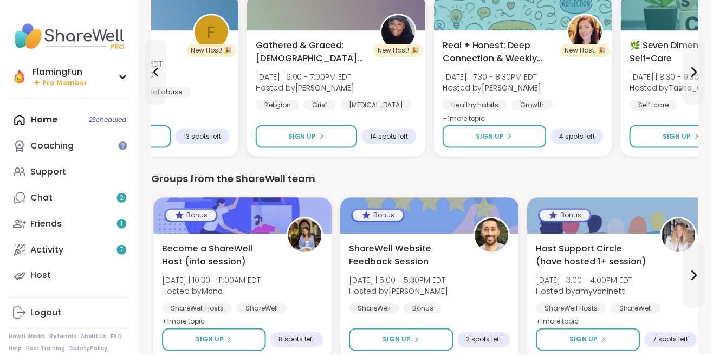
click at [395, 259] on span "ShareWell Website Feedback Session" at bounding box center [406, 256] width 113 height 26
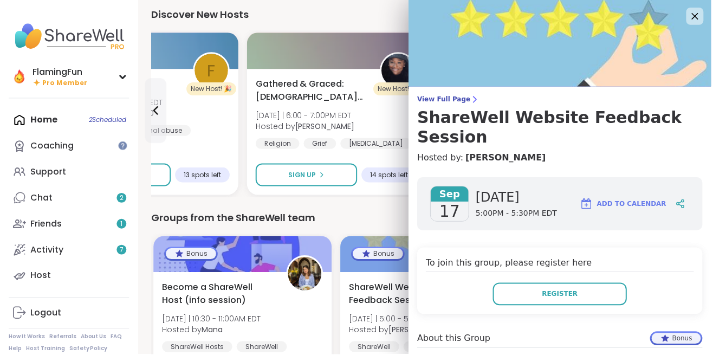
click at [359, 237] on div at bounding box center [430, 255] width 179 height 36
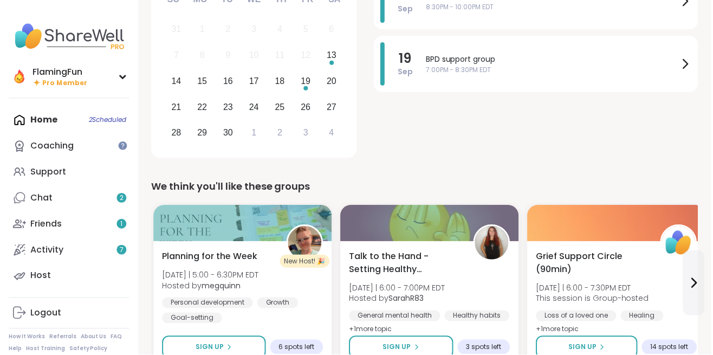
scroll to position [0, 0]
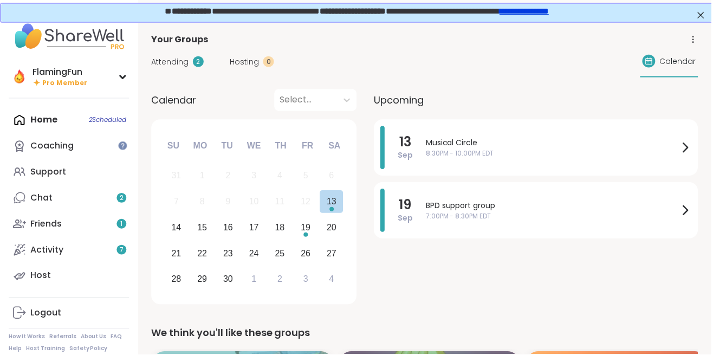
click at [329, 199] on div "13" at bounding box center [333, 201] width 10 height 15
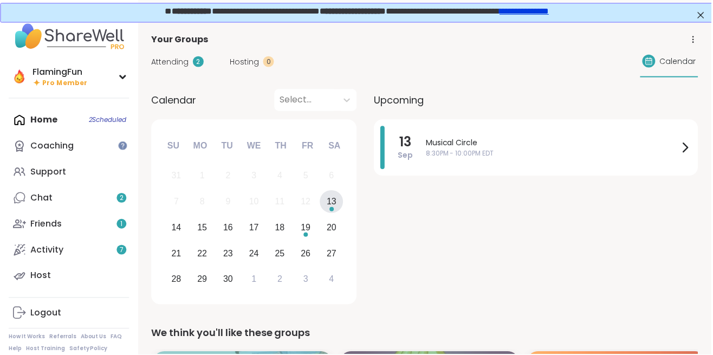
click at [43, 75] on div "FlamingFun" at bounding box center [59, 72] width 55 height 12
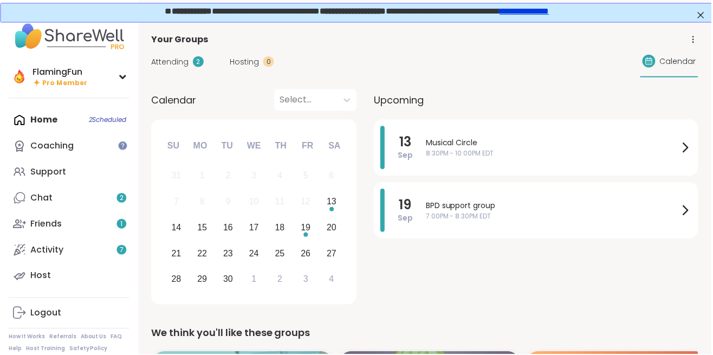
click at [695, 42] on icon at bounding box center [694, 42] width 1 height 1
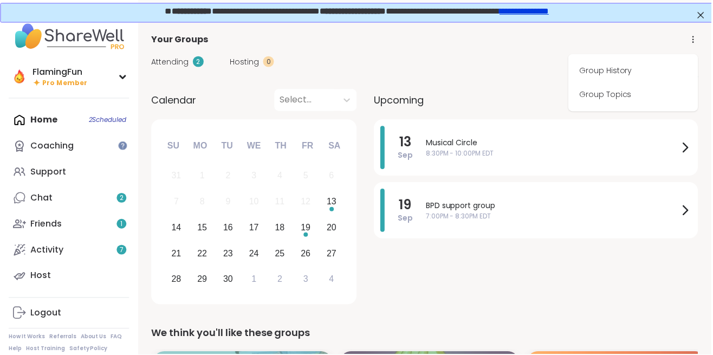
click at [503, 59] on div "Attending 2 Hosting 0 Calendar" at bounding box center [426, 61] width 548 height 31
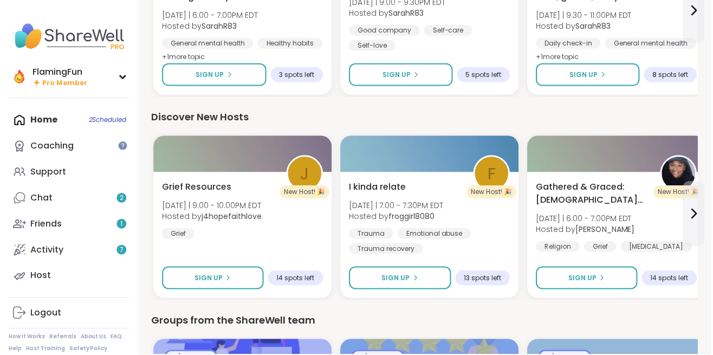
scroll to position [1376, 0]
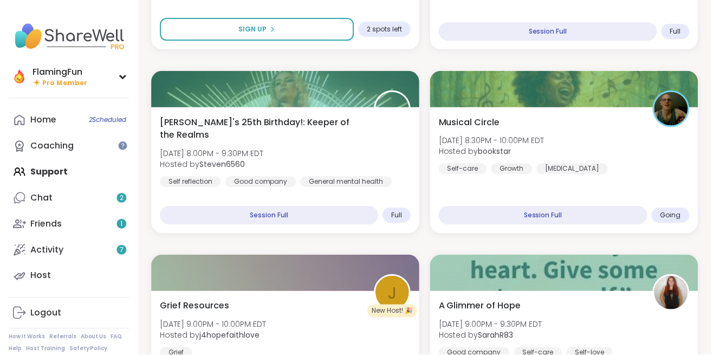
scroll to position [1391, 0]
click at [653, 175] on div "Musical Circle Sat, Sep 13 | 8:30PM - 10:00PM EDT Hosted by bookstar Self-care …" at bounding box center [565, 170] width 269 height 126
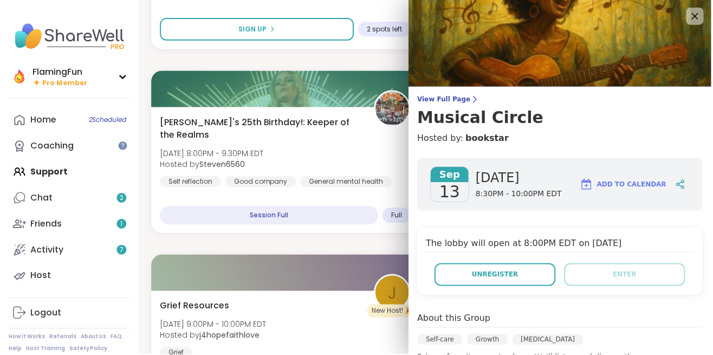
click at [504, 282] on button "Unregister" at bounding box center [495, 275] width 121 height 23
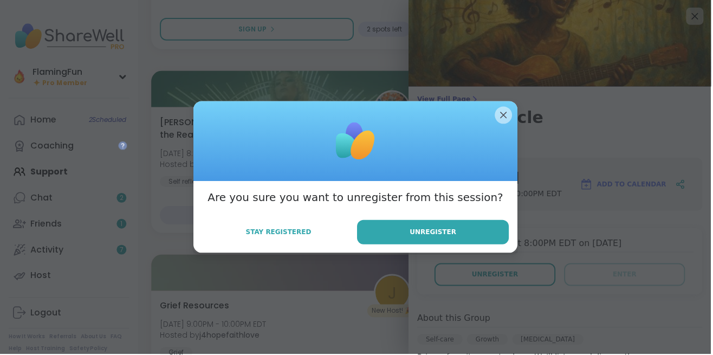
click at [419, 237] on span "Unregister" at bounding box center [434, 232] width 47 height 10
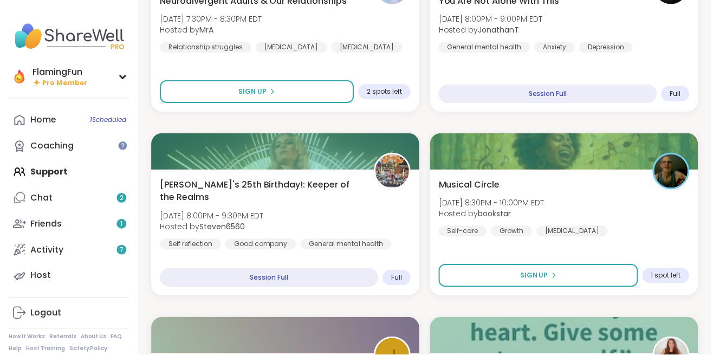
scroll to position [1334, 0]
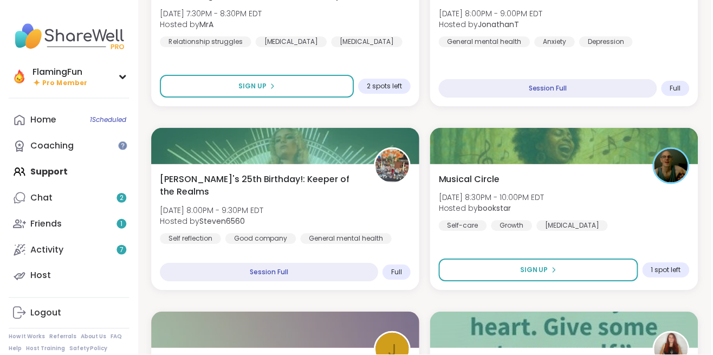
click at [328, 204] on div "Alyssa's 25th Birthday!: Keeper of the Realms Sat, Sep 13 | 8:00PM - 9:30PM EDT…" at bounding box center [285, 208] width 251 height 71
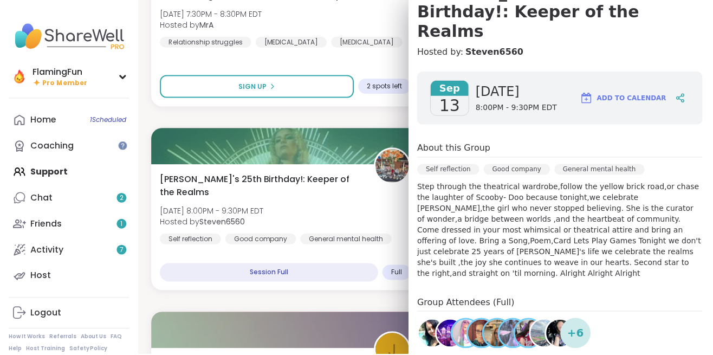
scroll to position [137, 0]
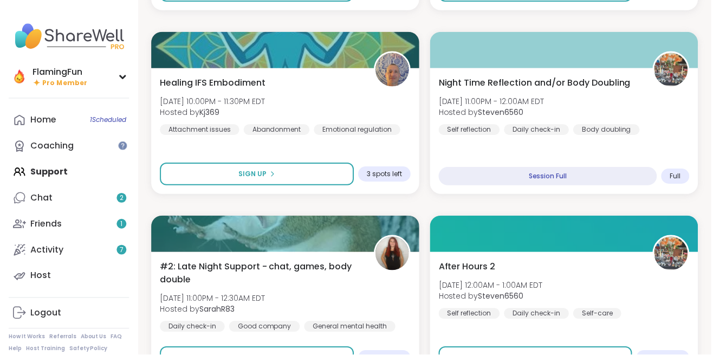
scroll to position [1991, 0]
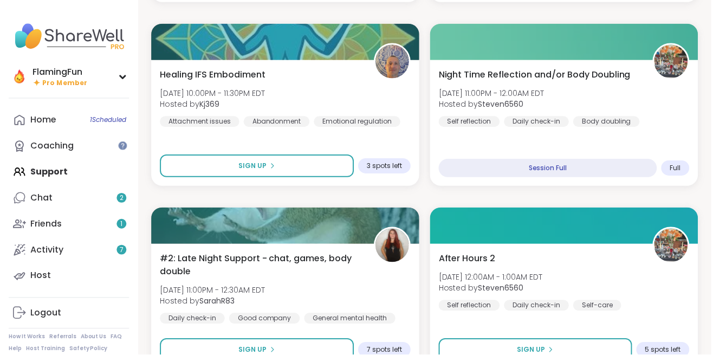
click at [329, 90] on div "Healing IFS Embodiment Sat, Sep 13 | 10:00PM - 11:30PM EDT Hosted by Kj369 Atta…" at bounding box center [285, 98] width 251 height 58
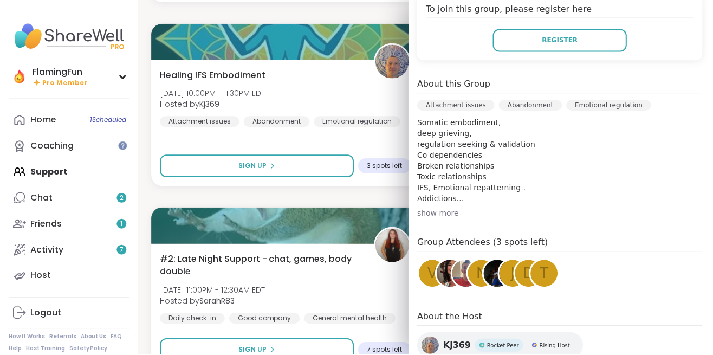
scroll to position [269, 0]
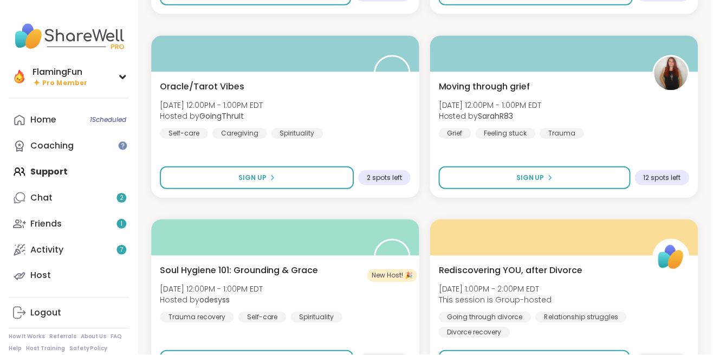
scroll to position [3102, 0]
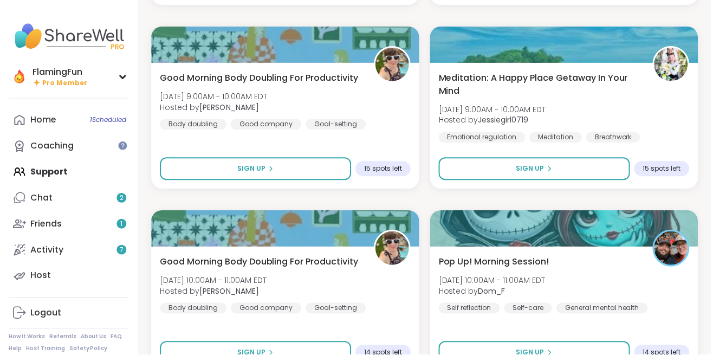
scroll to position [6416, 0]
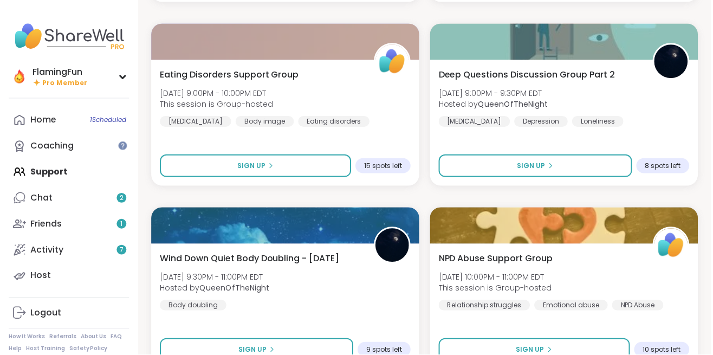
scroll to position [9730, 0]
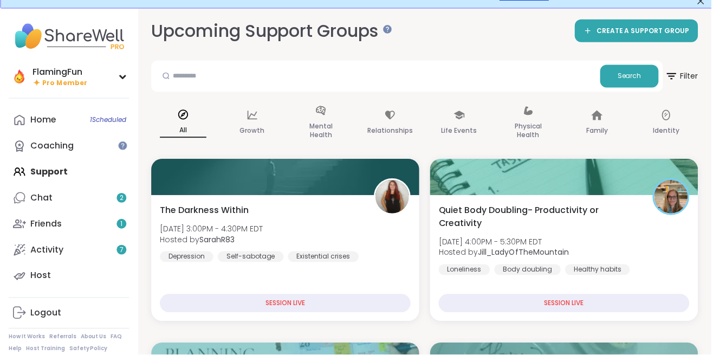
scroll to position [0, 0]
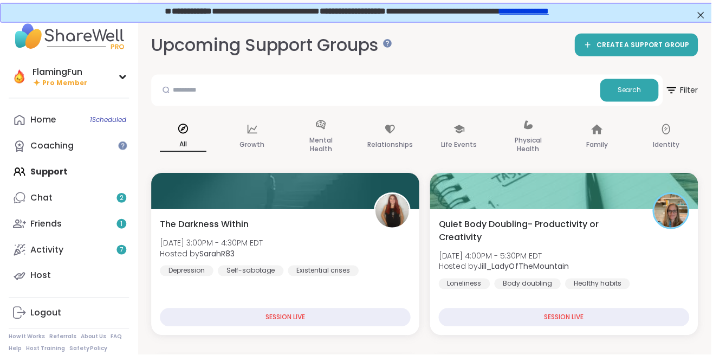
click at [44, 199] on div "Chat 2" at bounding box center [41, 198] width 22 height 12
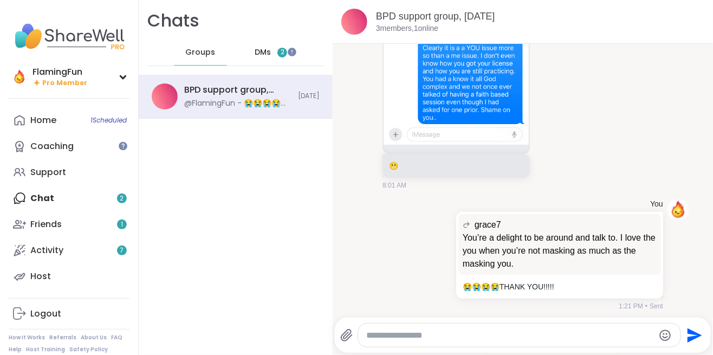
click at [36, 202] on div "Home 1 Scheduled Coaching Support Chat 2 Friends 1 Activity 7 Host" at bounding box center [69, 198] width 121 height 182
click at [201, 50] on span "Groups" at bounding box center [200, 52] width 30 height 11
click at [265, 60] on div "DMs 2" at bounding box center [271, 53] width 53 height 26
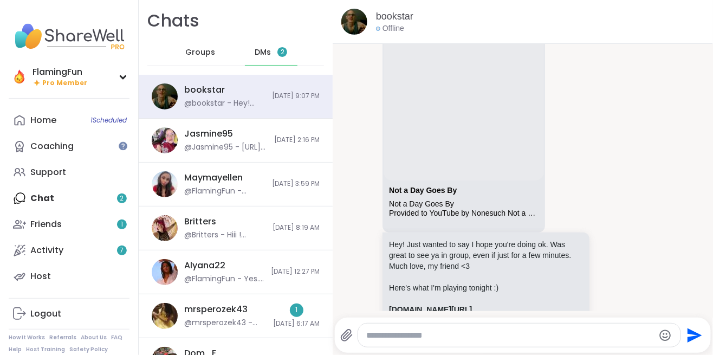
click at [36, 118] on div "Home 1 Scheduled" at bounding box center [43, 120] width 26 height 12
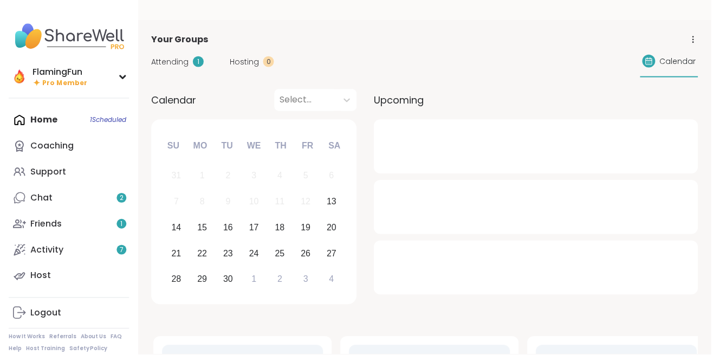
click at [57, 74] on div "FlamingFun" at bounding box center [59, 72] width 55 height 12
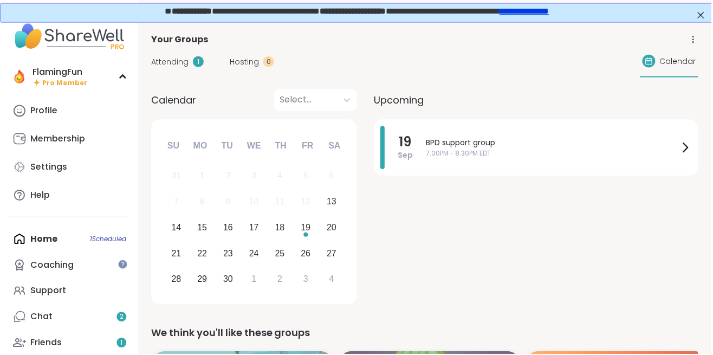
click at [41, 114] on div "Profile" at bounding box center [43, 111] width 27 height 12
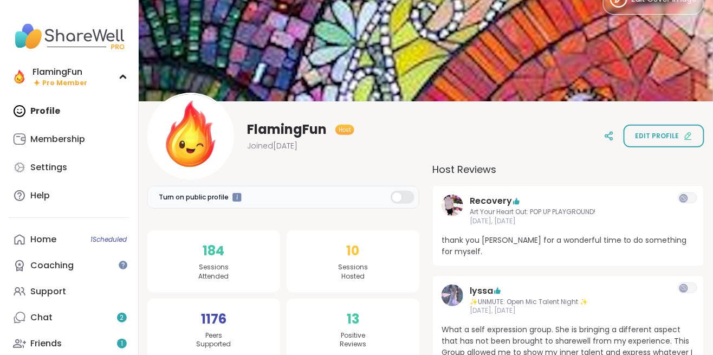
scroll to position [36, 0]
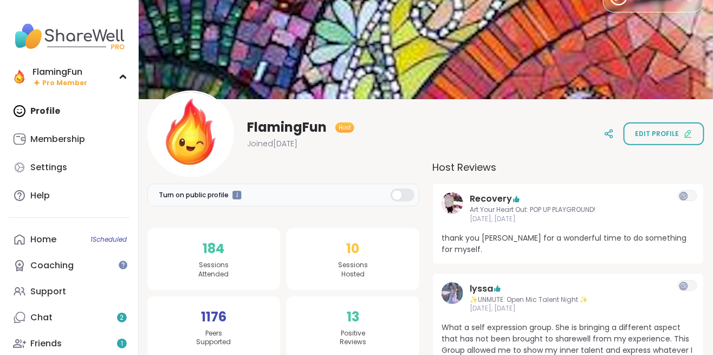
click at [485, 198] on link "Recovery" at bounding box center [490, 198] width 42 height 13
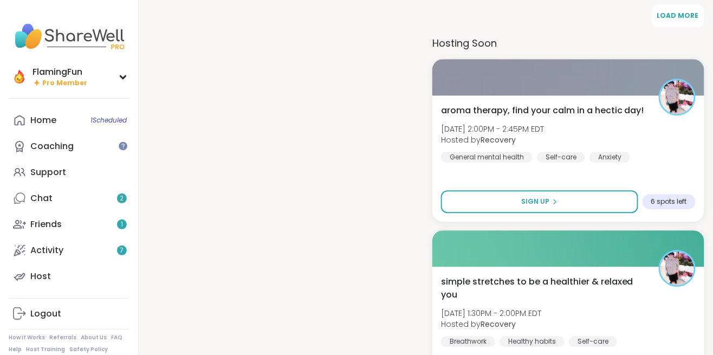
scroll to position [777, 0]
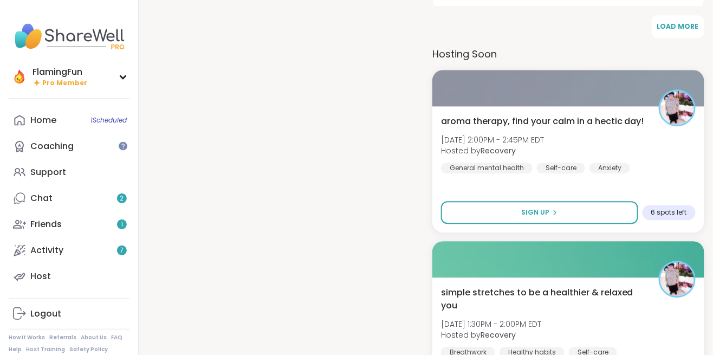
click at [658, 161] on div "aroma therapy, find your calm in a hectic day! [DATE] 2:00PM - 2:45PM EDT Hoste…" at bounding box center [568, 144] width 255 height 58
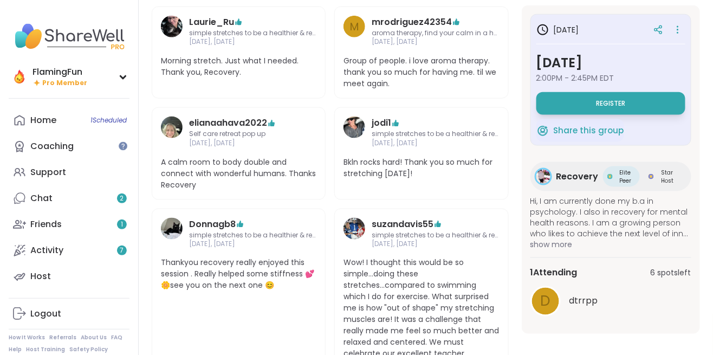
scroll to position [377, 0]
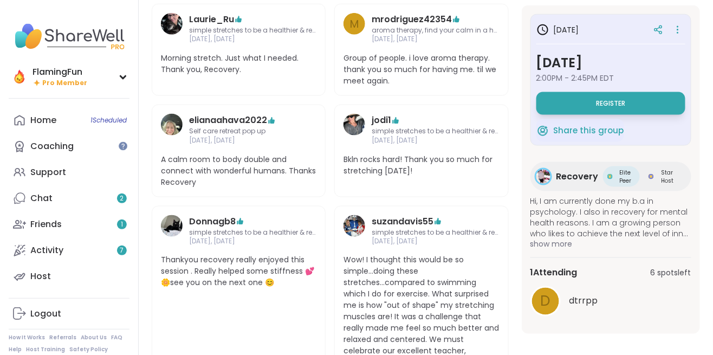
click at [661, 32] on icon at bounding box center [658, 30] width 10 height 10
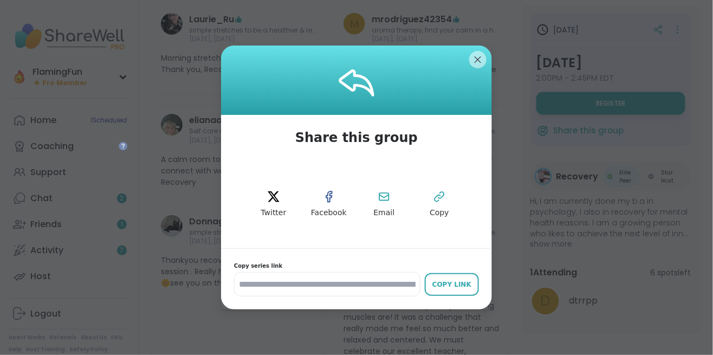
click at [452, 273] on button "Copy Link" at bounding box center [452, 284] width 54 height 23
